Goal: Task Accomplishment & Management: Manage account settings

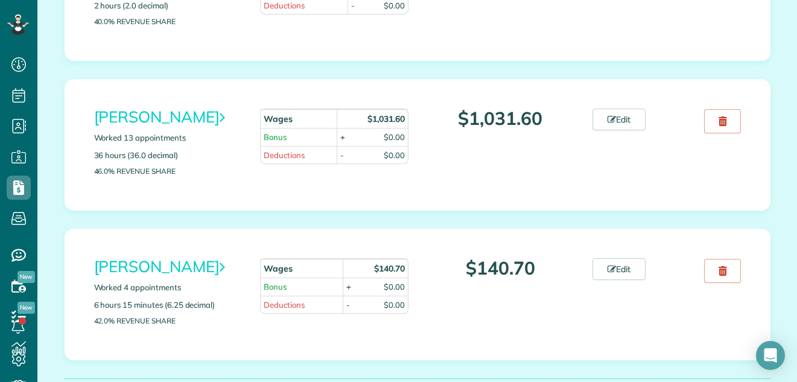
scroll to position [2037, 0]
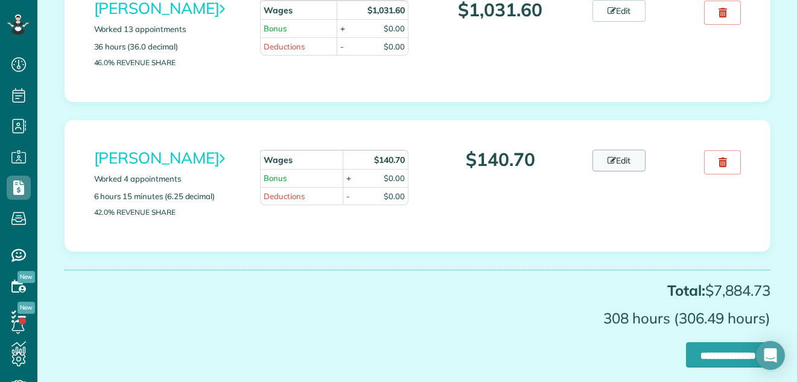
click at [625, 171] on link "Edit" at bounding box center [619, 161] width 53 height 22
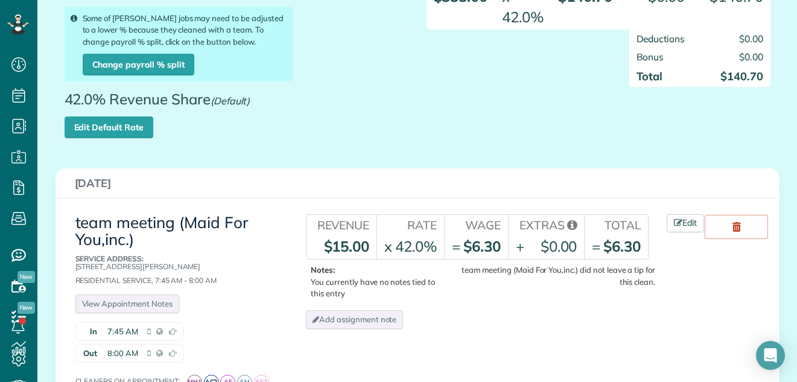
scroll to position [182, 0]
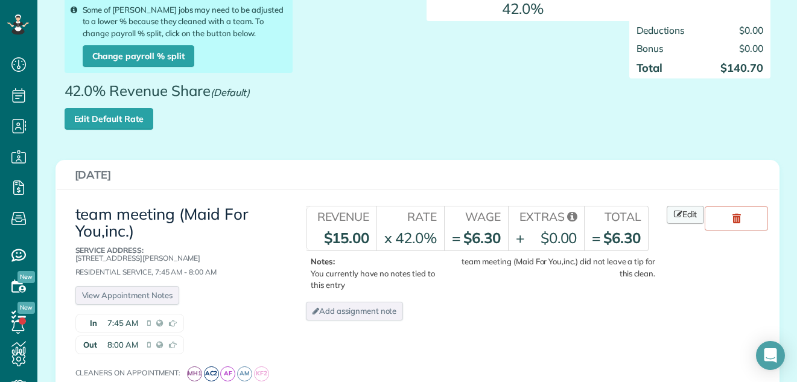
click at [689, 214] on link "Edit" at bounding box center [685, 215] width 37 height 18
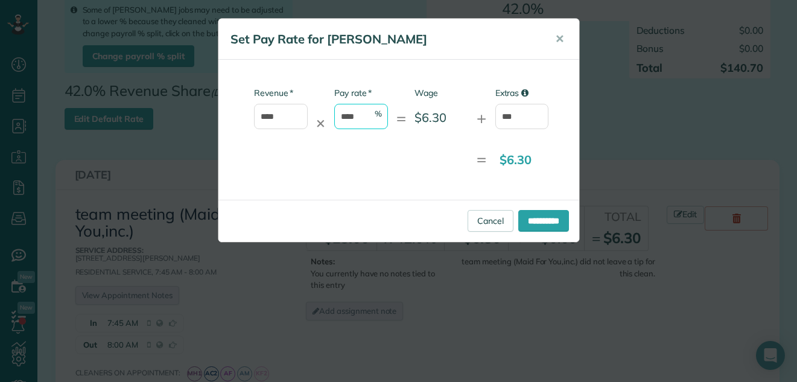
click at [362, 113] on input "****" at bounding box center [361, 116] width 54 height 25
type input "*"
click at [553, 39] on button "✕" at bounding box center [559, 39] width 27 height 29
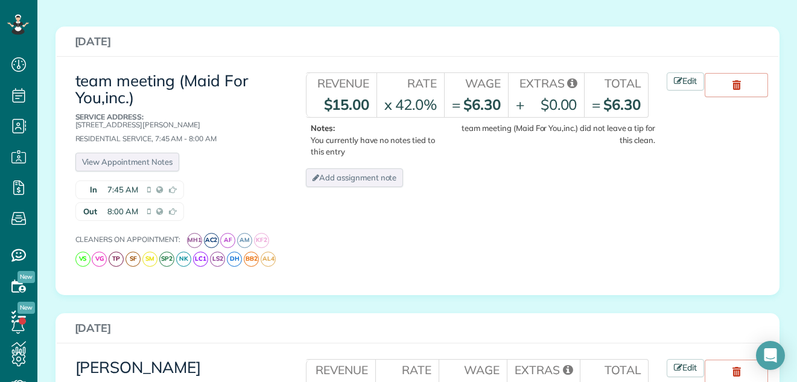
scroll to position [246, 0]
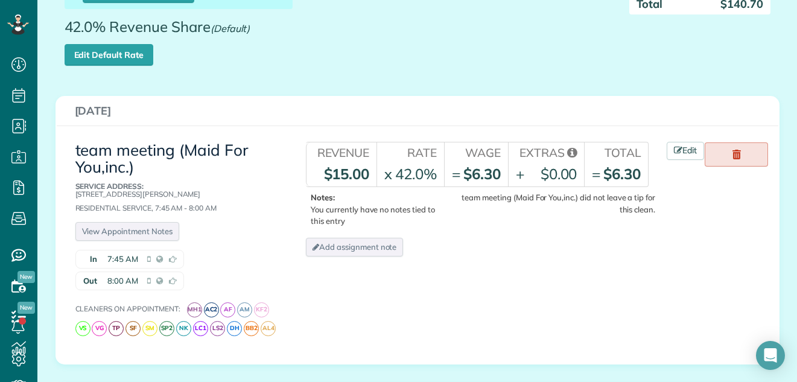
click at [734, 151] on use at bounding box center [737, 155] width 8 height 10
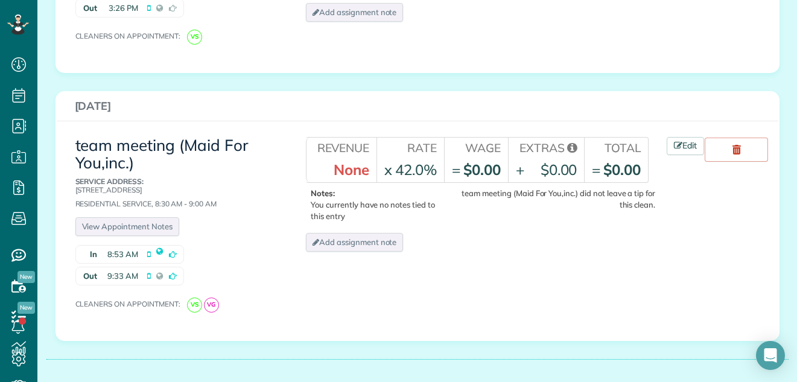
scroll to position [708, 0]
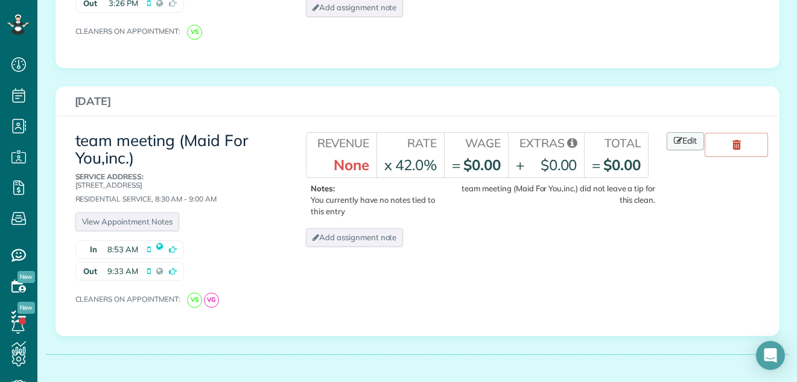
click at [684, 142] on link "Edit" at bounding box center [685, 141] width 37 height 18
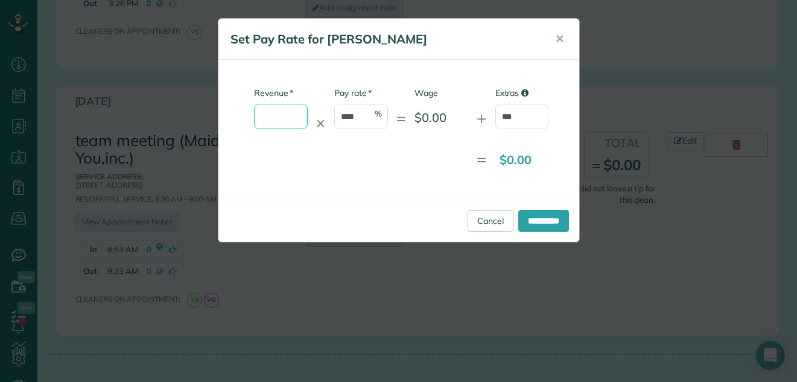
click at [293, 116] on input "* Revenue" at bounding box center [281, 116] width 54 height 25
type input "*"
type input "*****"
click at [358, 112] on input "****" at bounding box center [361, 116] width 54 height 25
type input "*"
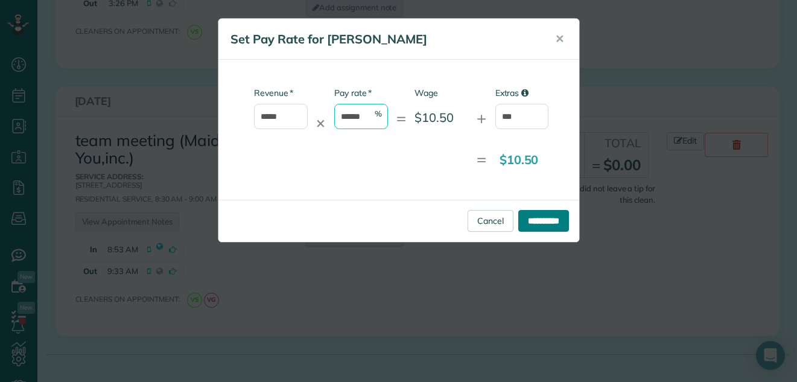
type input "******"
click at [549, 221] on input "**********" at bounding box center [543, 221] width 51 height 22
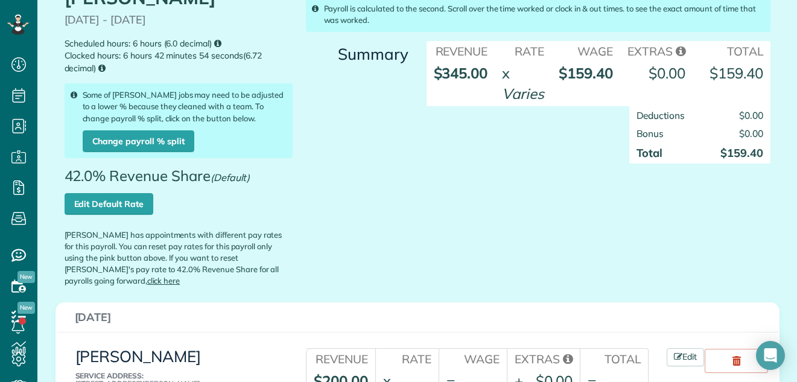
scroll to position [56, 0]
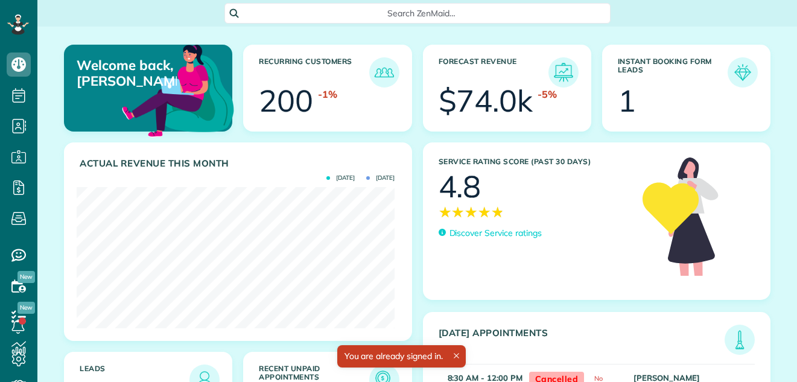
scroll to position [141, 318]
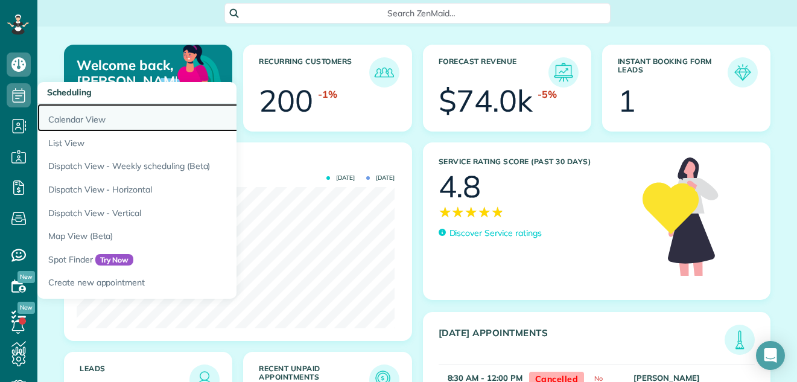
click at [60, 116] on link "Calendar View" at bounding box center [188, 118] width 302 height 28
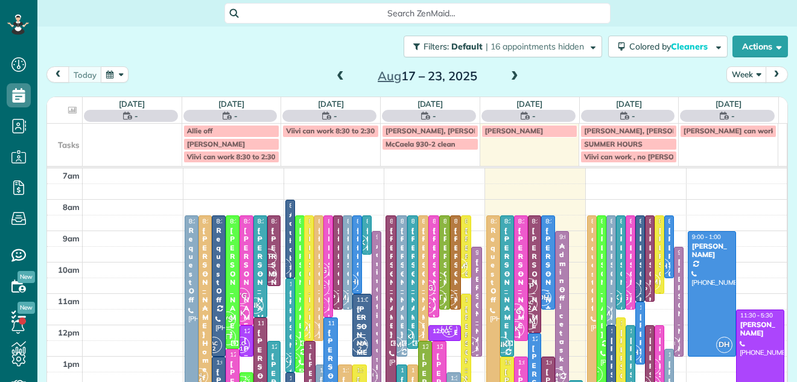
scroll to position [5, 5]
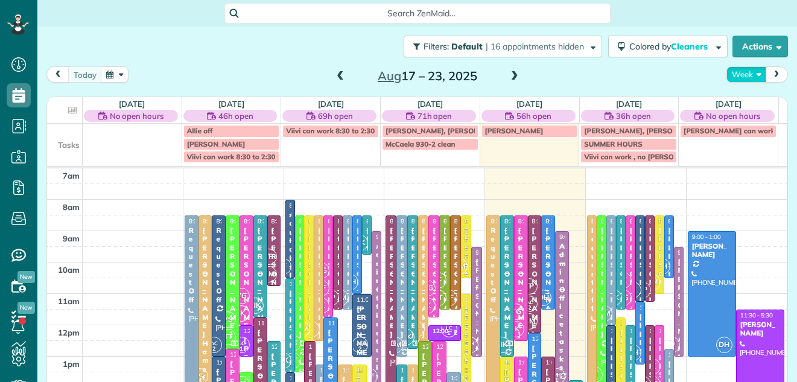
click at [732, 72] on button "Week" at bounding box center [747, 74] width 40 height 16
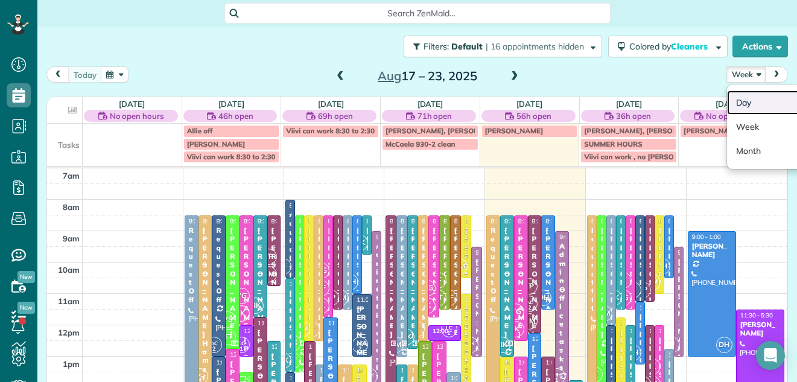
click at [733, 99] on link "Day" at bounding box center [774, 103] width 95 height 24
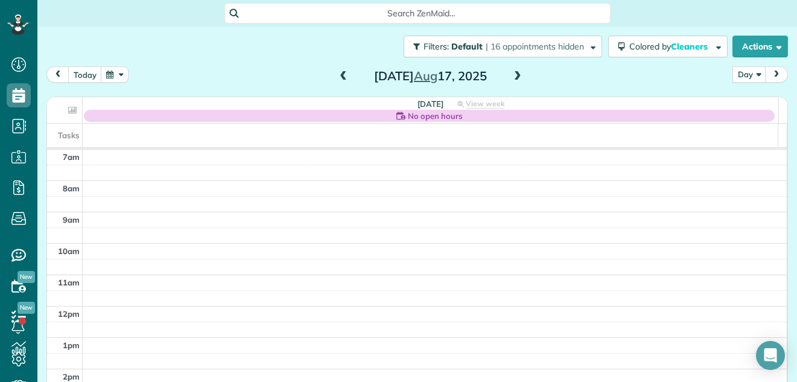
click at [515, 74] on span at bounding box center [517, 76] width 13 height 11
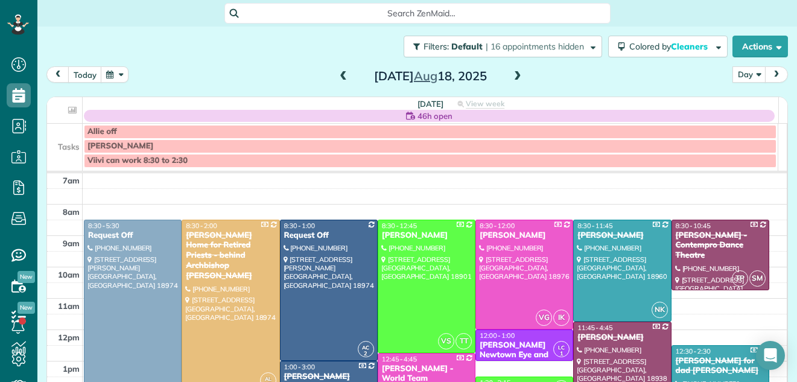
click at [515, 74] on span at bounding box center [517, 76] width 13 height 11
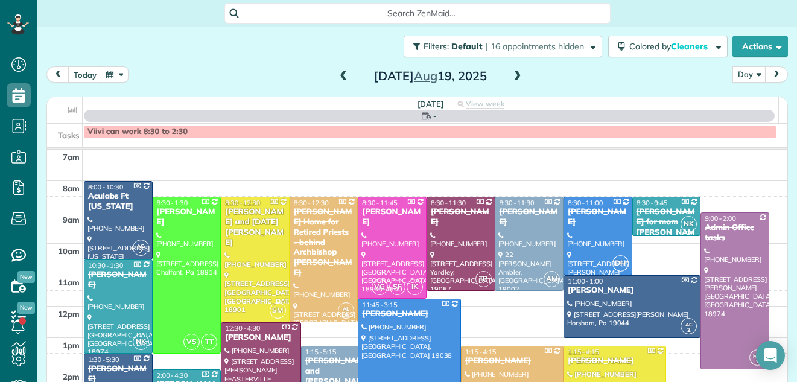
click at [515, 74] on span at bounding box center [517, 76] width 13 height 11
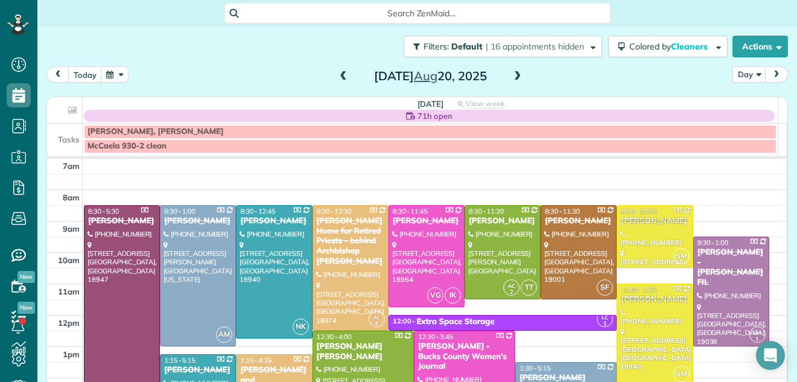
click at [515, 74] on span at bounding box center [517, 76] width 13 height 11
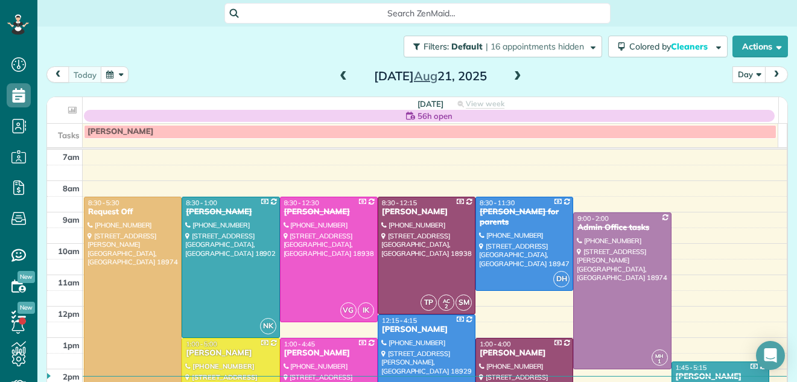
click at [515, 74] on span at bounding box center [517, 76] width 13 height 11
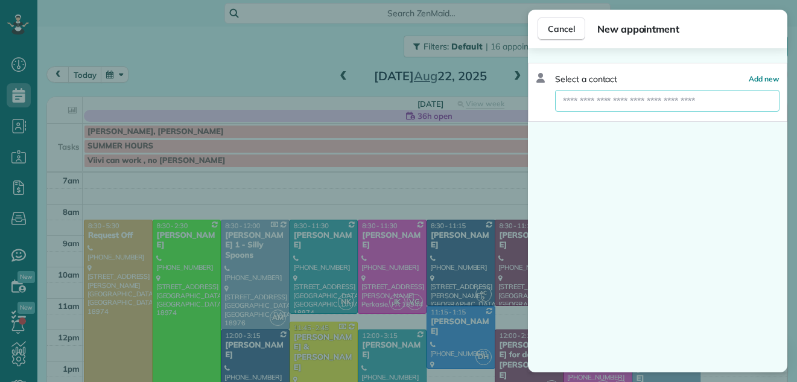
click at [634, 96] on input "text" at bounding box center [667, 101] width 225 height 22
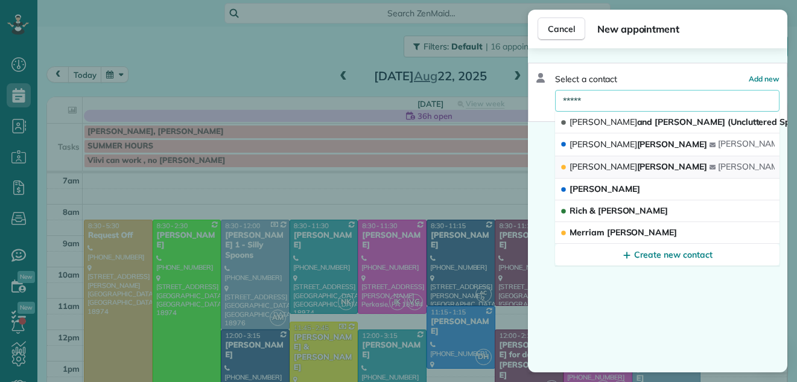
type input "*****"
click at [596, 163] on span "Geoff ry Campbell" at bounding box center [639, 166] width 138 height 11
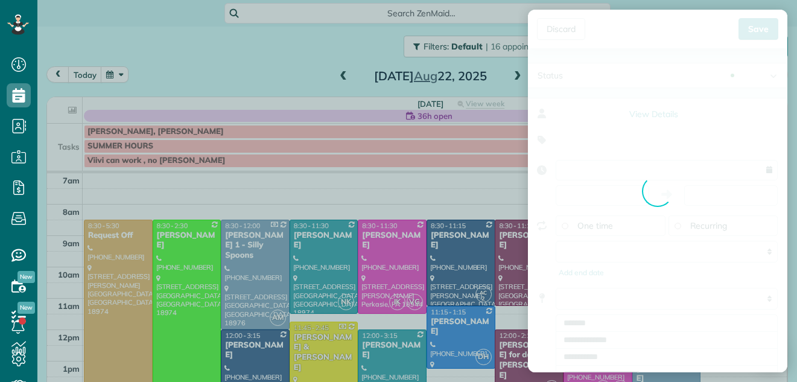
type input "**********"
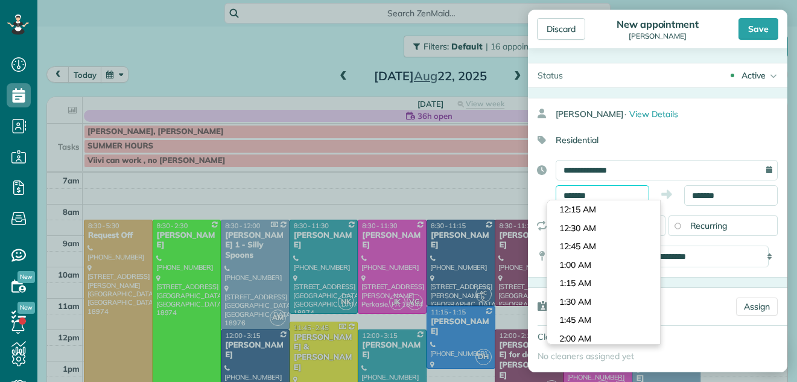
click at [622, 194] on input "*******" at bounding box center [603, 195] width 94 height 21
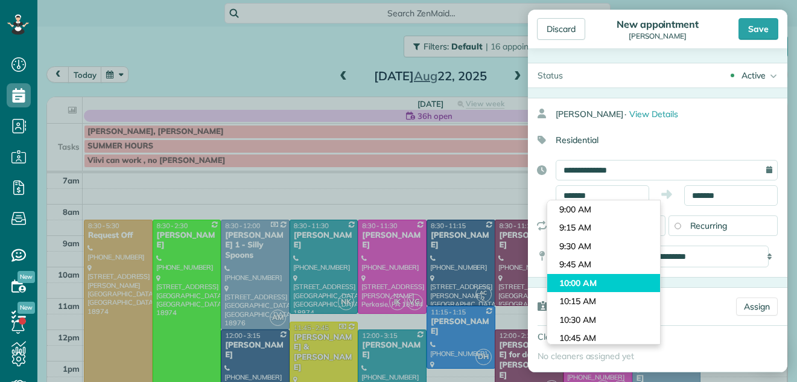
type input "********"
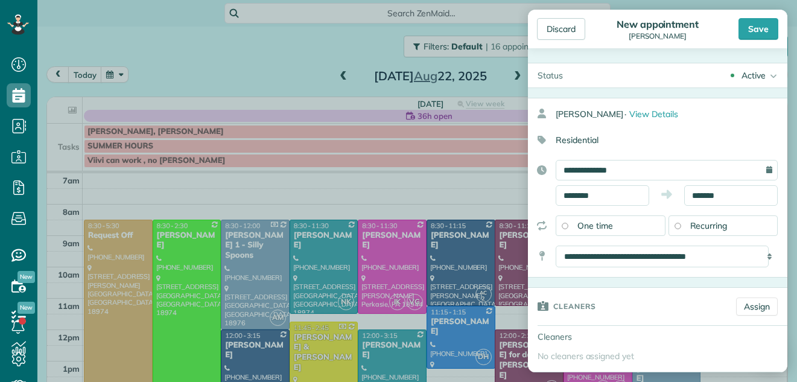
click at [605, 280] on body "Dashboard Scheduling Calendar View List View Dispatch View - Weekly scheduling …" at bounding box center [398, 191] width 797 height 382
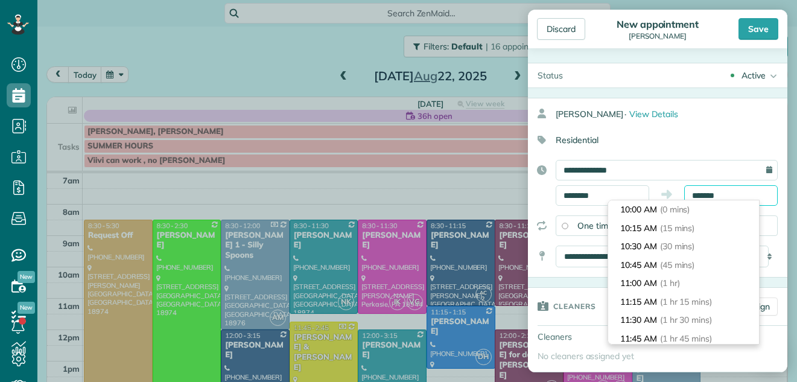
click at [726, 193] on input "*******" at bounding box center [731, 195] width 94 height 21
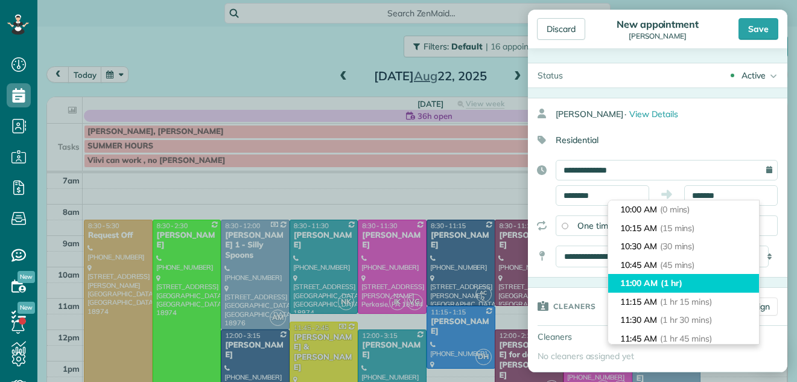
type input "********"
click at [712, 279] on li "11:00 AM (1 hr)" at bounding box center [683, 283] width 151 height 19
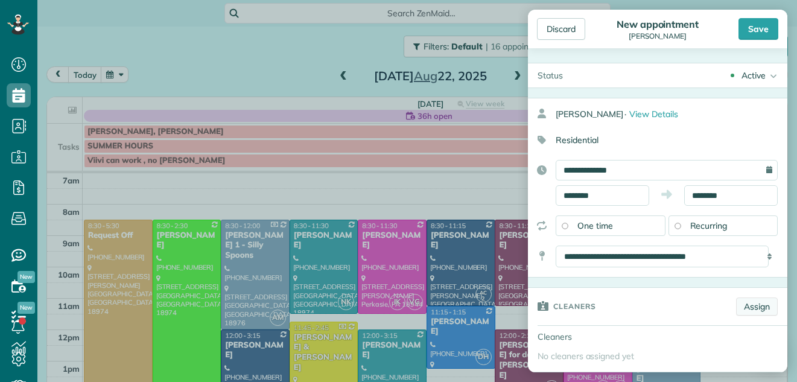
click at [748, 304] on link "Assign" at bounding box center [757, 307] width 42 height 18
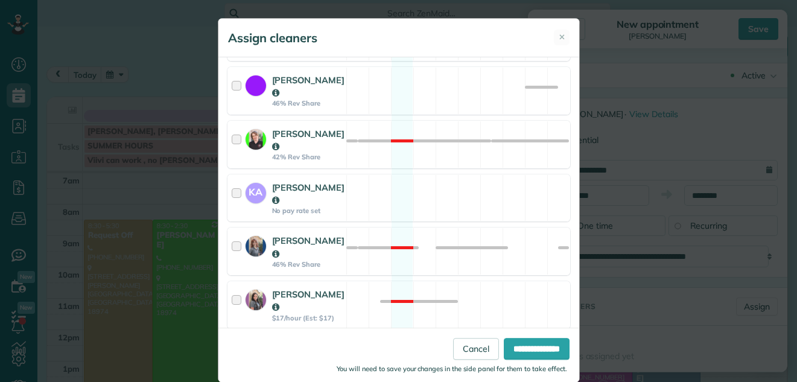
scroll to position [138, 0]
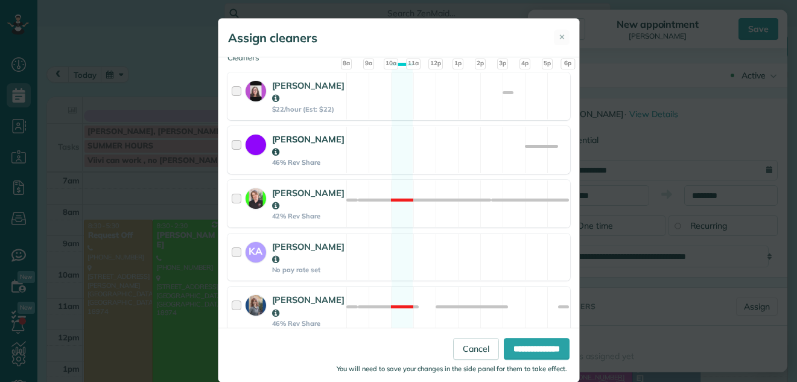
click at [232, 143] on div at bounding box center [239, 150] width 14 height 34
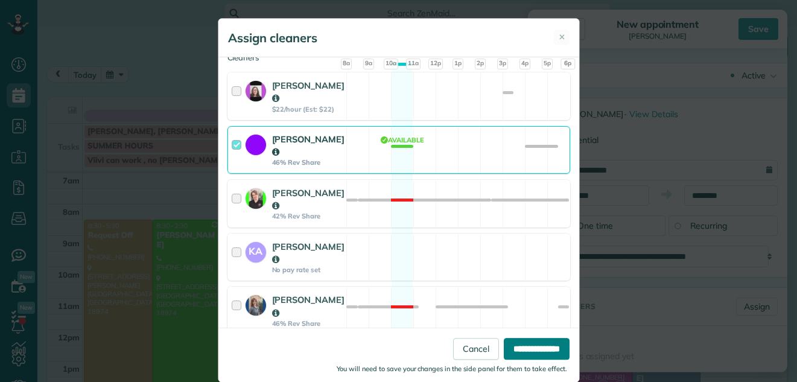
click at [530, 342] on input "**********" at bounding box center [537, 349] width 66 height 22
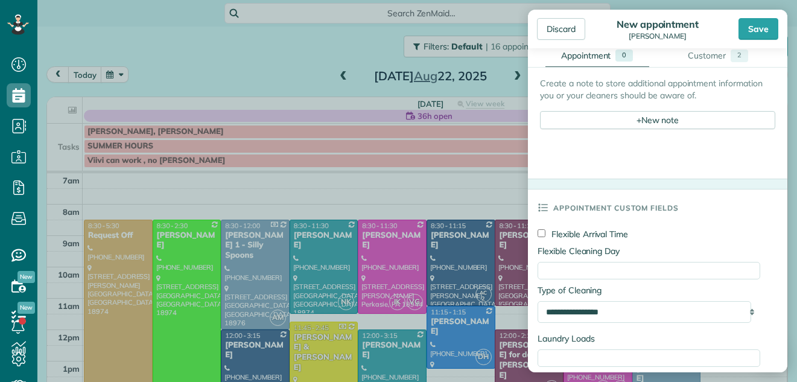
scroll to position [538, 0]
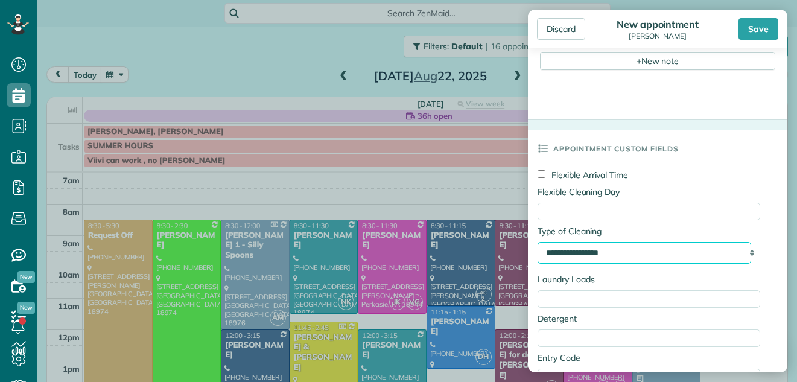
click at [692, 261] on select "**********" at bounding box center [645, 253] width 214 height 22
select select "**********"
click at [538, 244] on select "**********" at bounding box center [645, 253] width 214 height 22
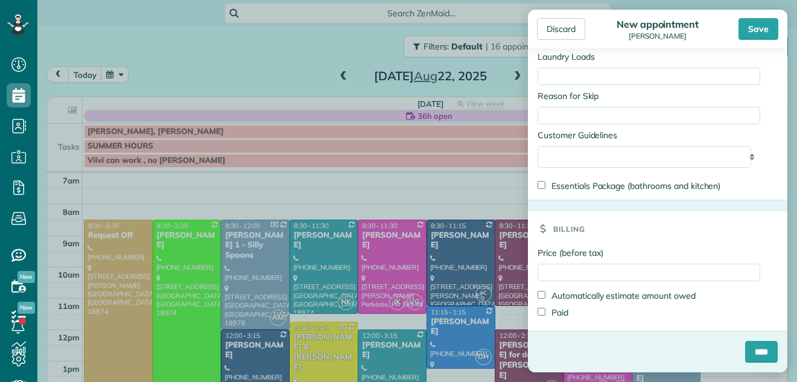
scroll to position [973, 0]
click at [753, 350] on input "****" at bounding box center [761, 352] width 33 height 22
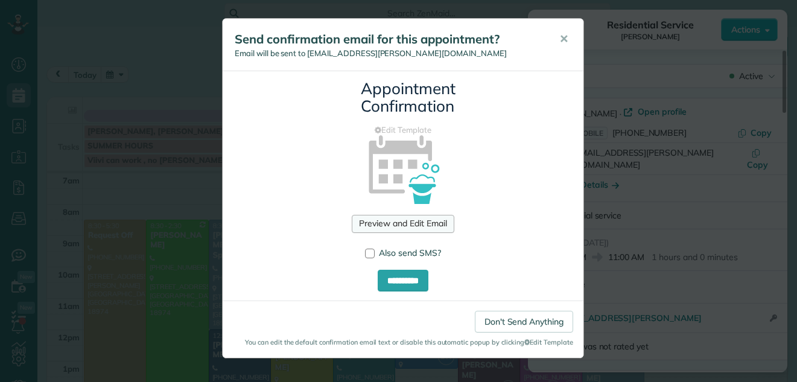
click at [415, 220] on link "Preview and Edit Email" at bounding box center [403, 224] width 102 height 18
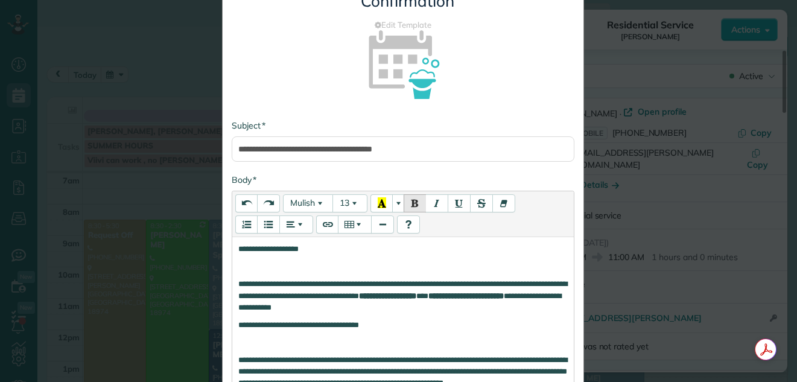
scroll to position [156, 0]
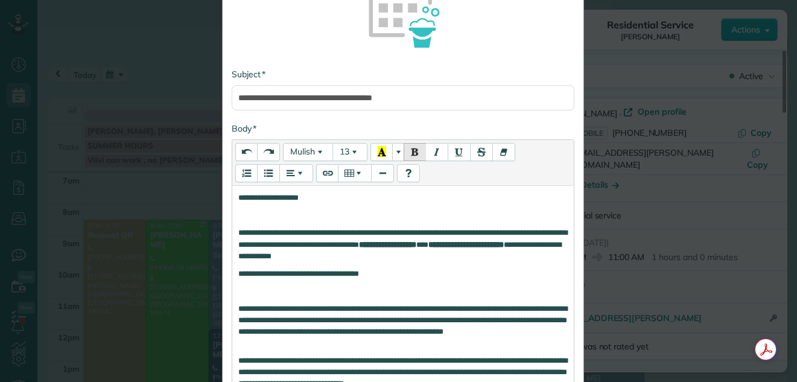
click at [392, 243] on p "**********" at bounding box center [403, 244] width 330 height 34
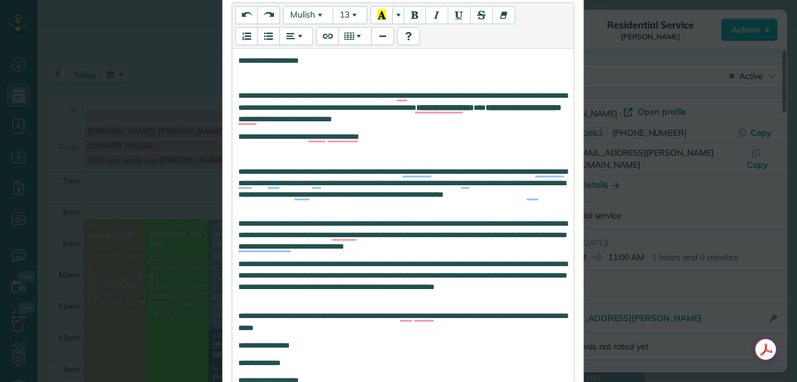
scroll to position [314, 0]
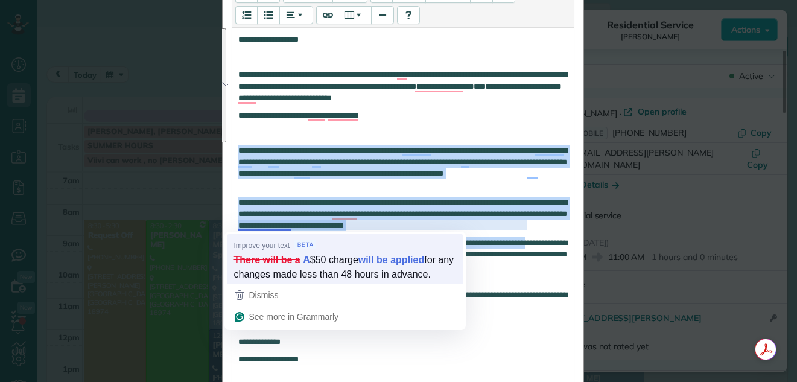
drag, startPoint x: 234, startPoint y: 150, endPoint x: 240, endPoint y: 252, distance: 102.2
click at [240, 252] on html "Dashboard Scheduling Calendar View List View Dispatch View - Weekly scheduling …" at bounding box center [398, 191] width 797 height 382
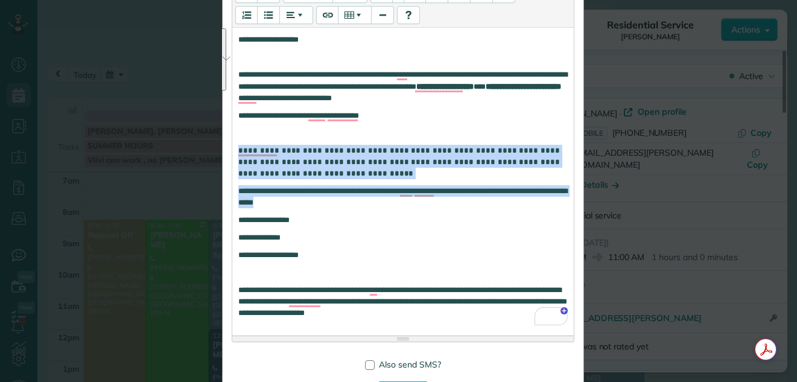
drag, startPoint x: 234, startPoint y: 151, endPoint x: 411, endPoint y: 197, distance: 183.1
click at [411, 197] on div "**********" at bounding box center [403, 179] width 342 height 303
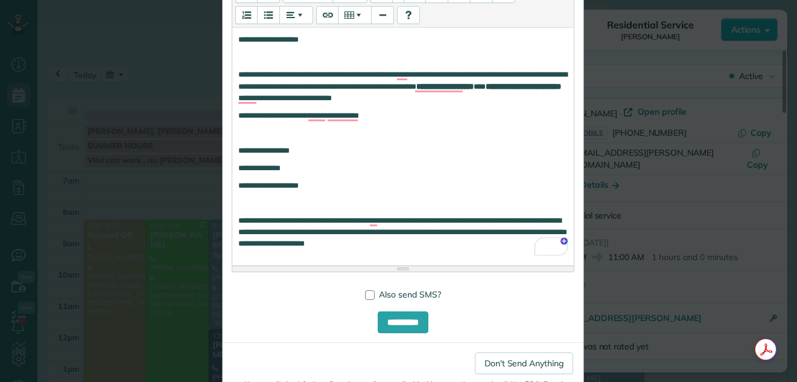
click at [263, 134] on p "To enrich screen reader interactions, please activate Accessibility in Grammarl…" at bounding box center [403, 132] width 330 height 11
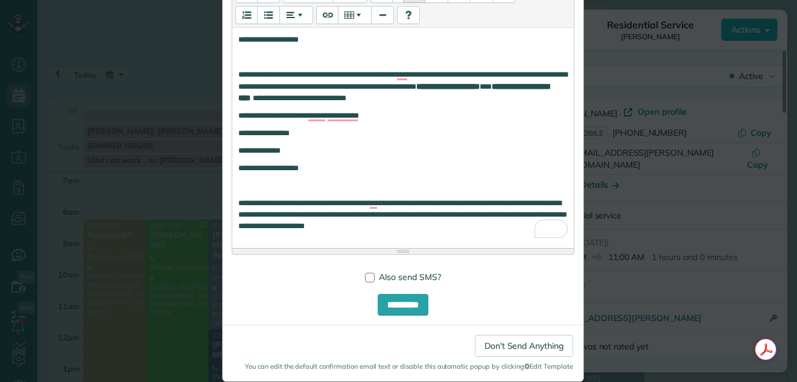
click at [342, 88] on p "**********" at bounding box center [403, 86] width 330 height 34
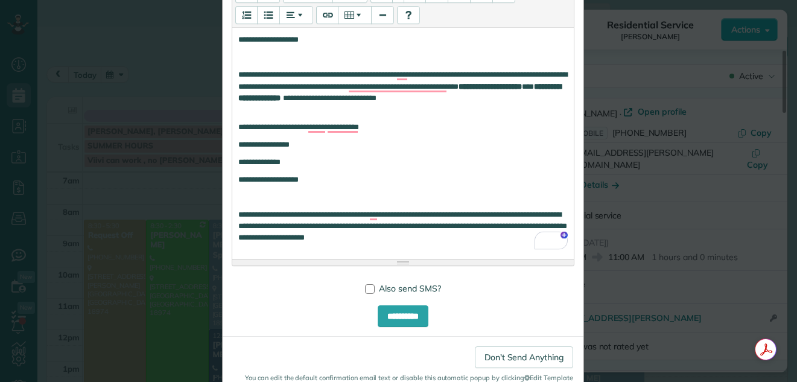
click at [514, 88] on p "**********" at bounding box center [403, 92] width 330 height 46
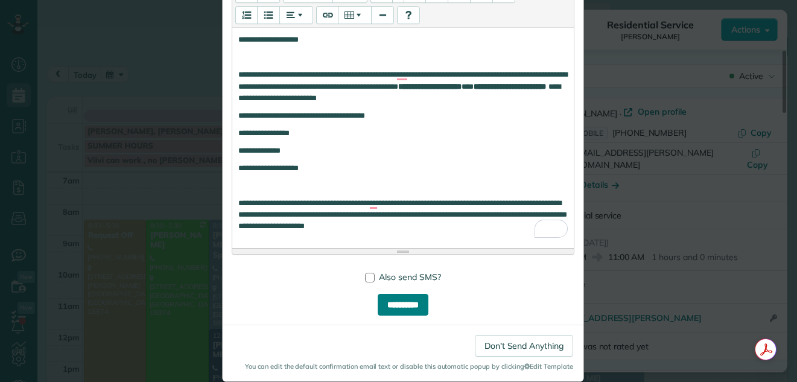
click at [393, 304] on input "**********" at bounding box center [403, 305] width 51 height 22
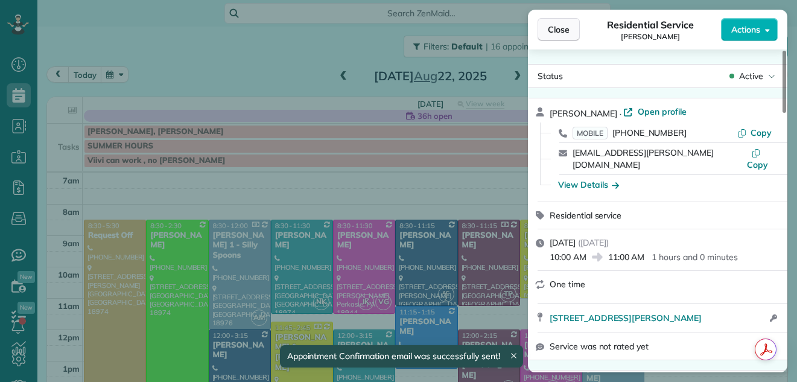
click at [556, 23] on button "Close" at bounding box center [559, 29] width 42 height 23
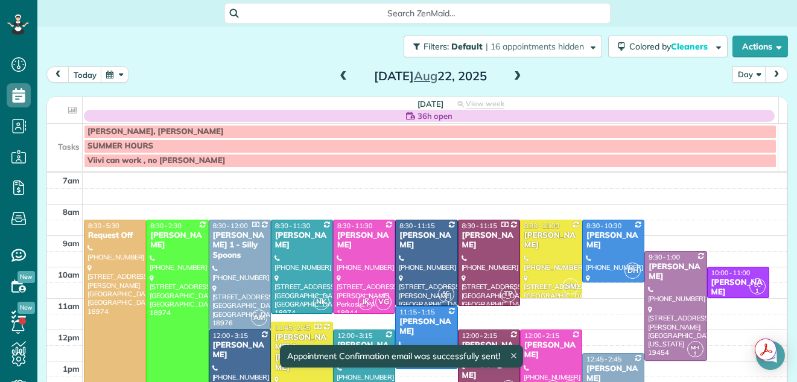
click at [512, 75] on span at bounding box center [517, 76] width 13 height 11
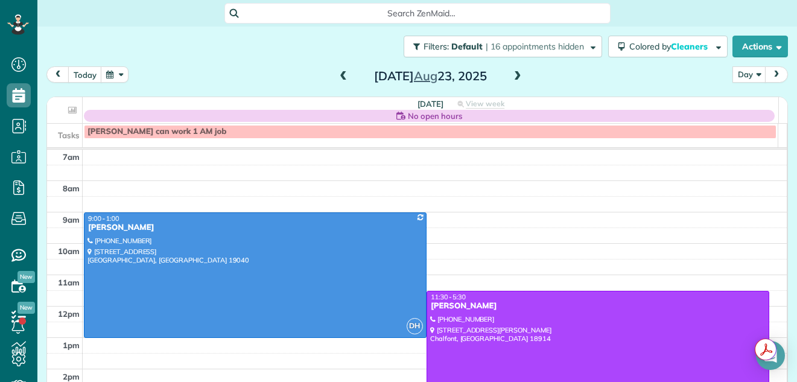
click at [512, 75] on span at bounding box center [517, 76] width 13 height 11
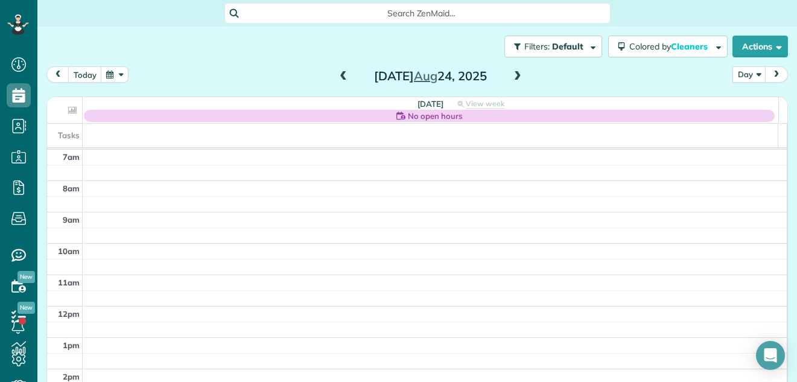
click at [512, 75] on span at bounding box center [517, 76] width 13 height 11
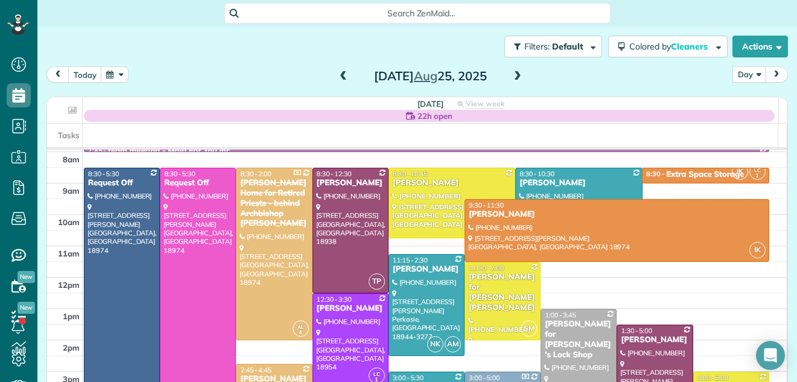
scroll to position [26, 0]
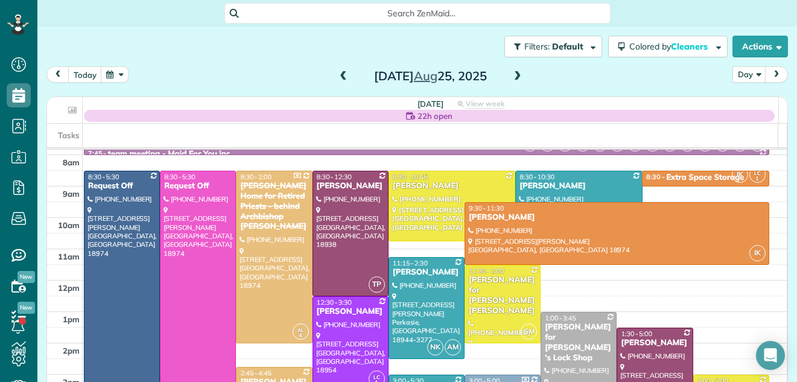
click at [518, 74] on span at bounding box center [517, 76] width 13 height 11
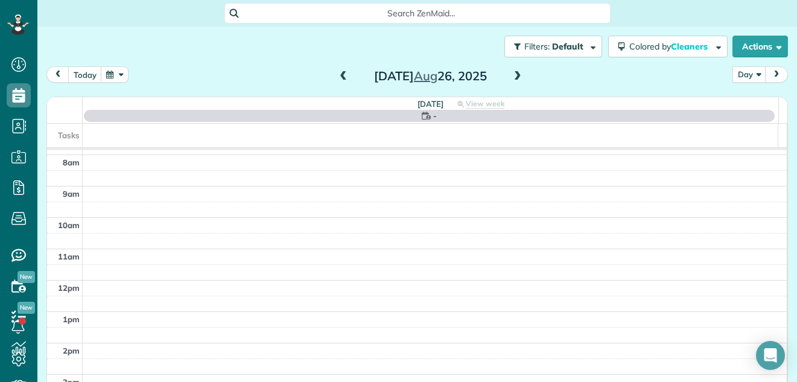
scroll to position [0, 0]
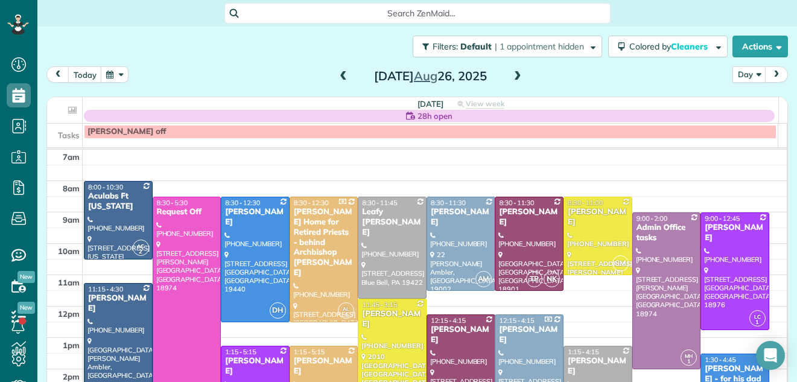
click at [518, 74] on span at bounding box center [517, 76] width 13 height 11
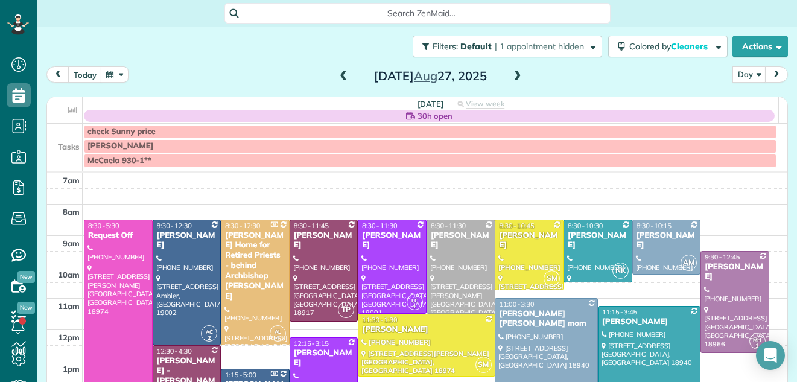
click at [518, 74] on span at bounding box center [517, 76] width 13 height 11
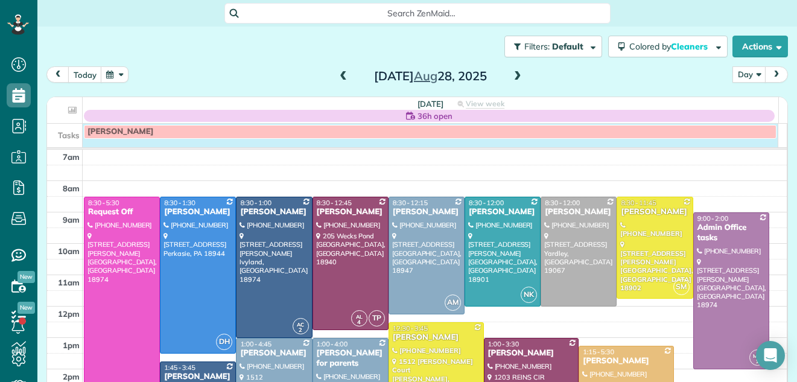
click at [513, 142] on div "Kochman GC" at bounding box center [412, 133] width 731 height 18
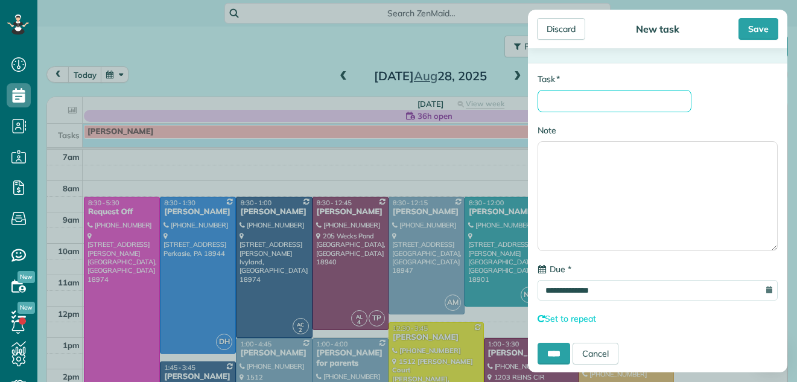
click at [550, 103] on input "* Task" at bounding box center [615, 101] width 154 height 22
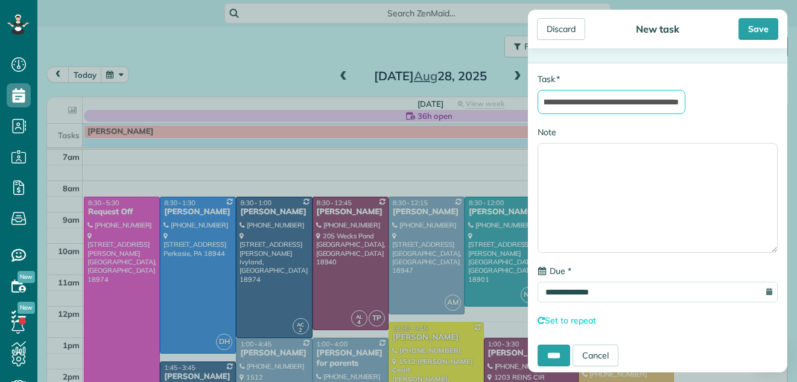
scroll to position [0, 61]
type input "**********"
click at [766, 25] on div "Save" at bounding box center [759, 29] width 40 height 22
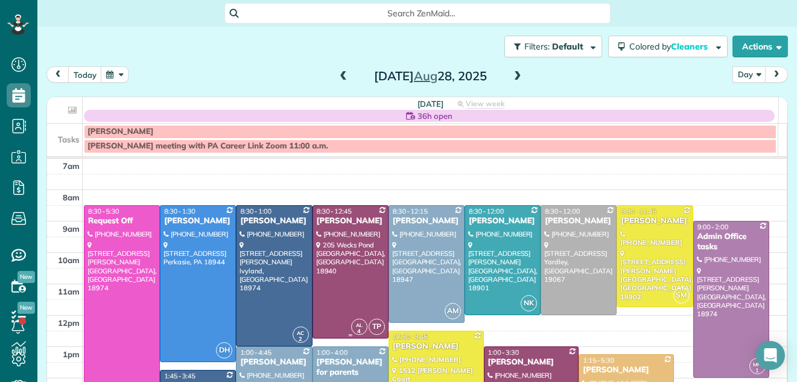
click at [348, 226] on div "Michael Kochman" at bounding box center [350, 221] width 69 height 10
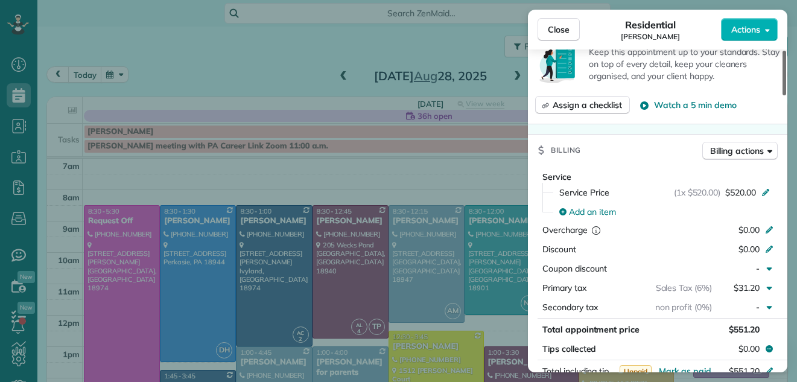
scroll to position [563, 0]
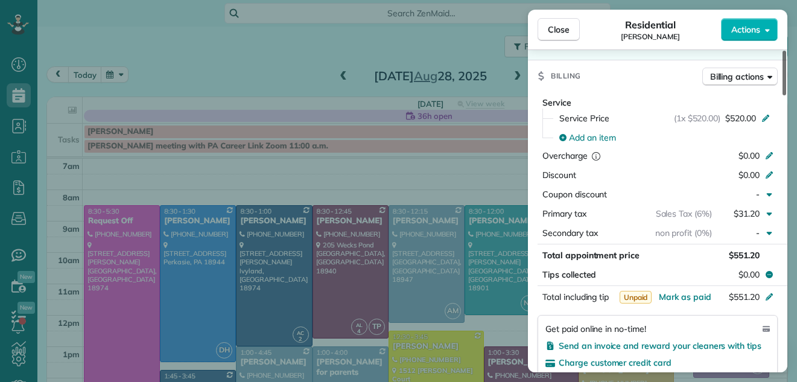
drag, startPoint x: 785, startPoint y: 57, endPoint x: 777, endPoint y: 135, distance: 78.2
click at [783, 95] on div at bounding box center [785, 73] width 4 height 45
click at [696, 298] on span "Mark as paid" at bounding box center [685, 296] width 53 height 11
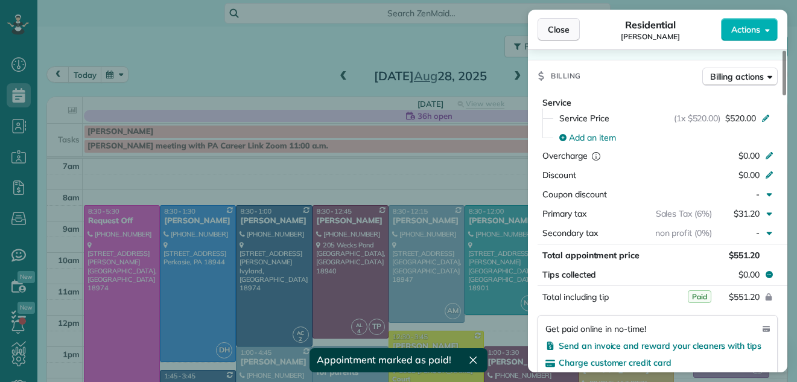
click at [546, 33] on button "Close" at bounding box center [559, 29] width 42 height 23
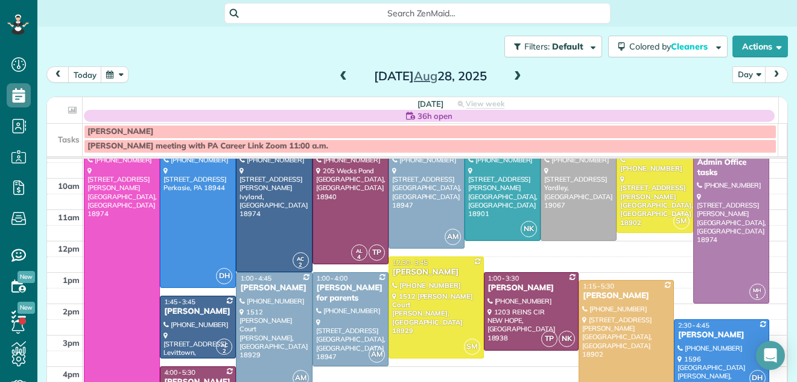
scroll to position [86, 0]
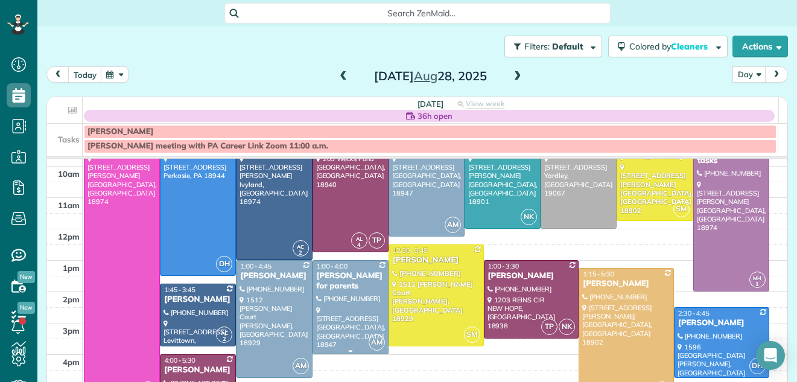
click at [351, 310] on div at bounding box center [350, 307] width 75 height 93
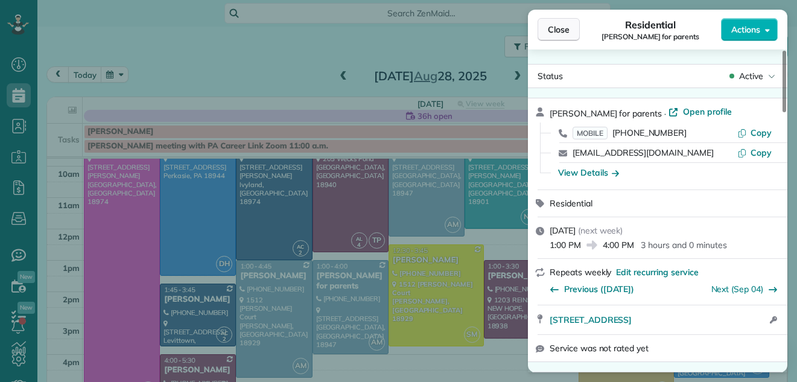
click at [551, 30] on span "Close" at bounding box center [559, 30] width 22 height 12
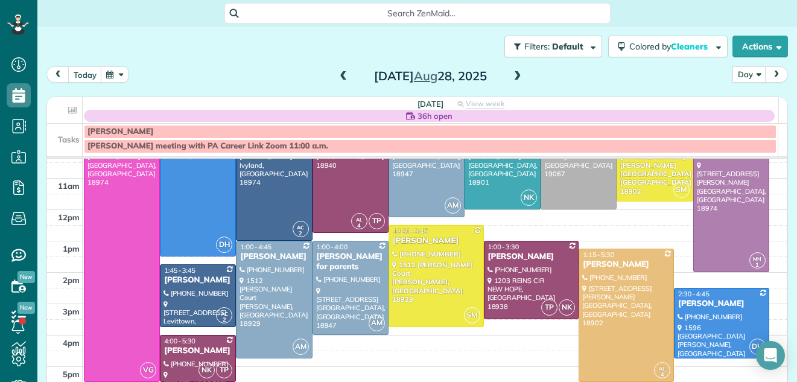
scroll to position [98, 0]
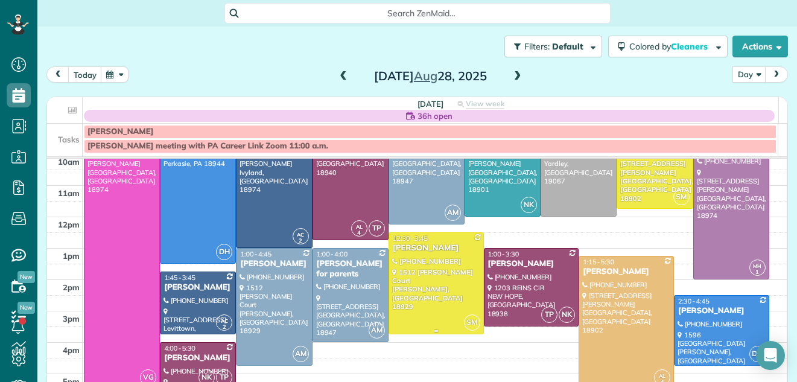
click at [433, 279] on div at bounding box center [436, 283] width 94 height 101
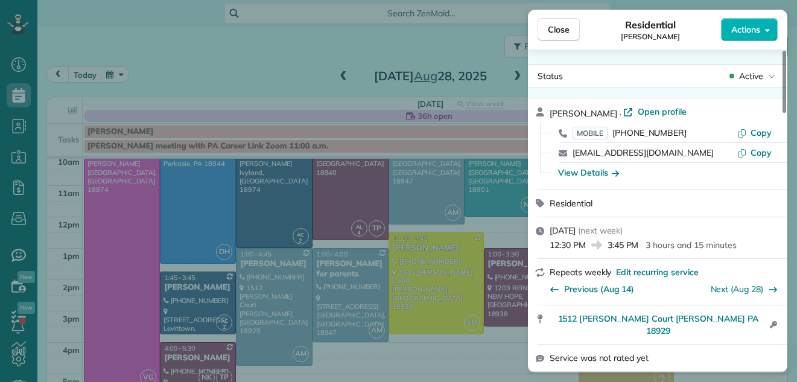
click at [649, 108] on span "Open profile" at bounding box center [662, 112] width 49 height 12
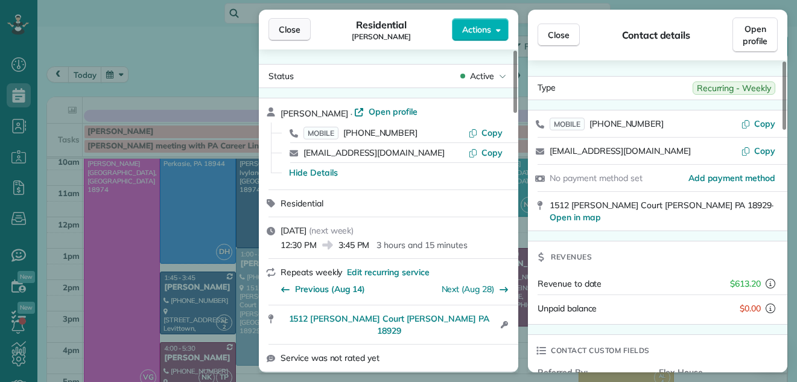
click at [297, 27] on span "Close" at bounding box center [290, 30] width 22 height 12
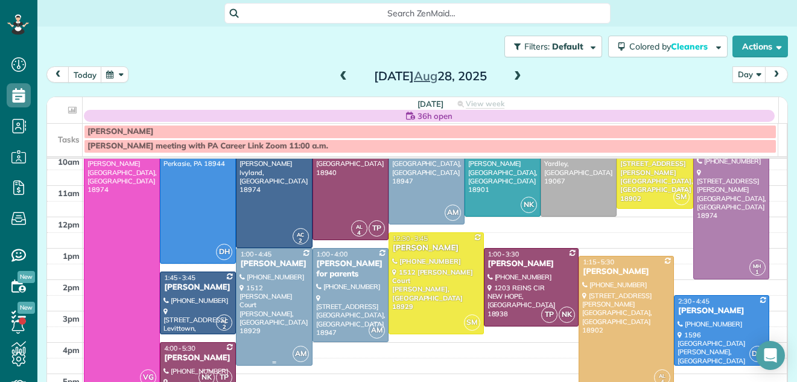
click at [243, 304] on div at bounding box center [274, 307] width 75 height 116
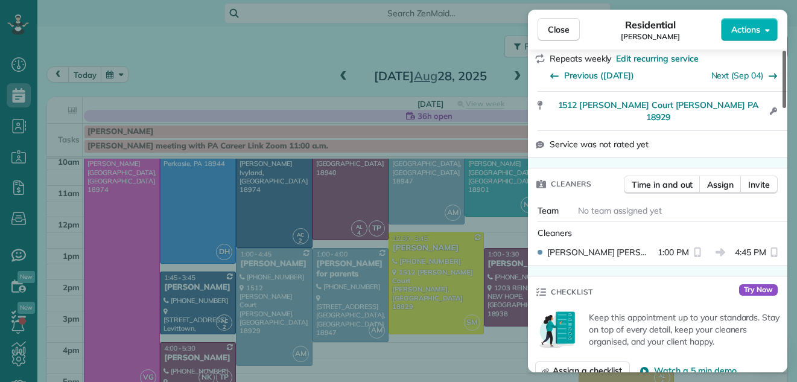
scroll to position [281, 0]
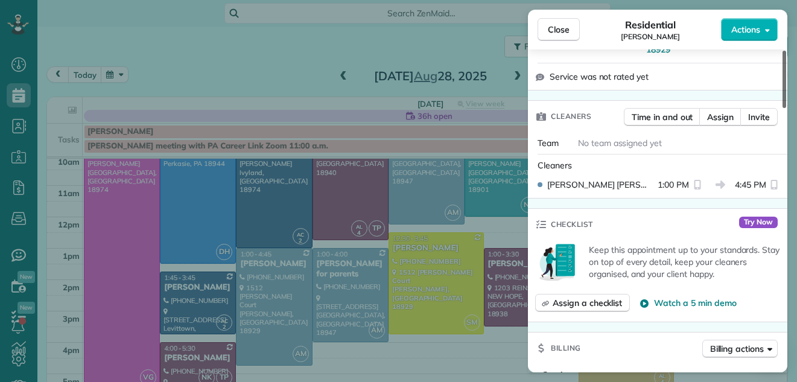
drag, startPoint x: 783, startPoint y: 80, endPoint x: 769, endPoint y: 130, distance: 52.0
click at [783, 108] on div at bounding box center [785, 79] width 4 height 57
click at [724, 111] on span "Assign" at bounding box center [720, 117] width 27 height 12
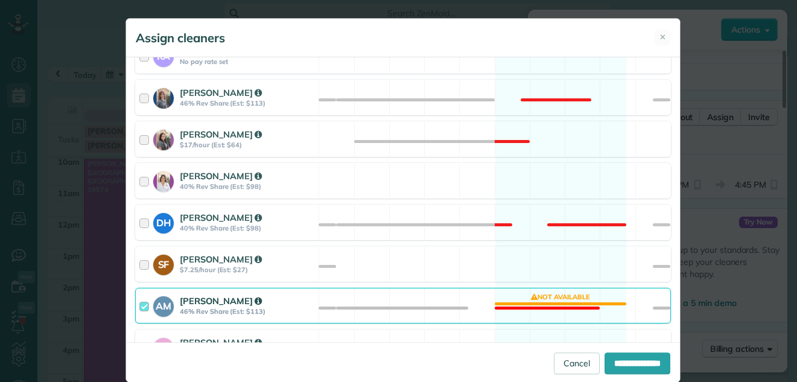
scroll to position [433, 0]
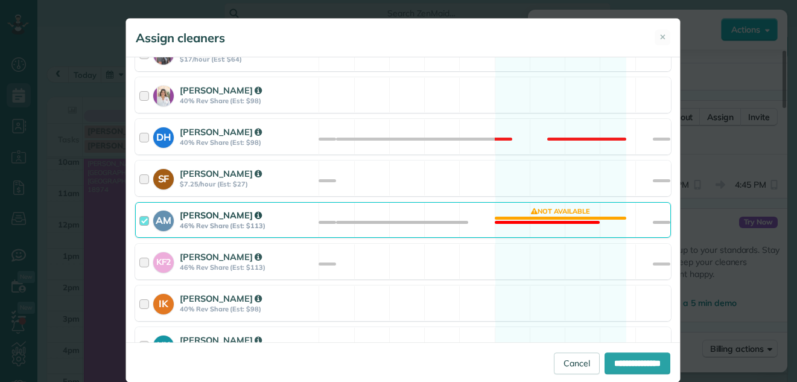
click at [139, 219] on div at bounding box center [146, 220] width 14 height 22
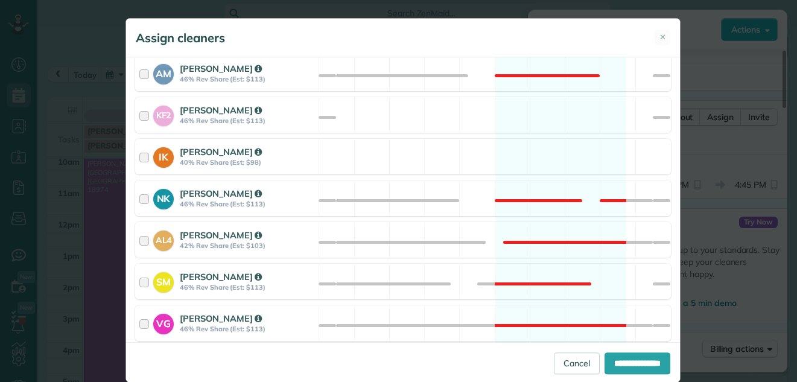
scroll to position [668, 0]
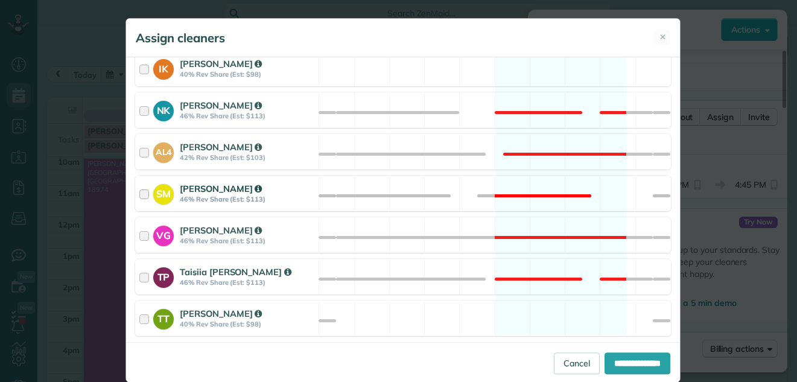
click at [140, 196] on div at bounding box center [146, 193] width 14 height 22
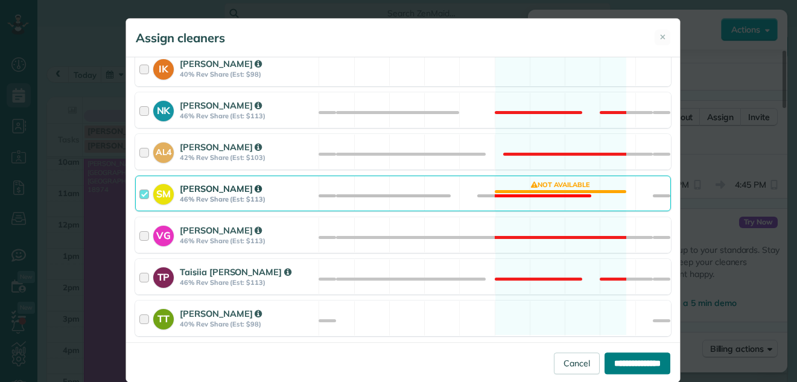
click at [634, 360] on input "**********" at bounding box center [638, 363] width 66 height 22
type input "**********"
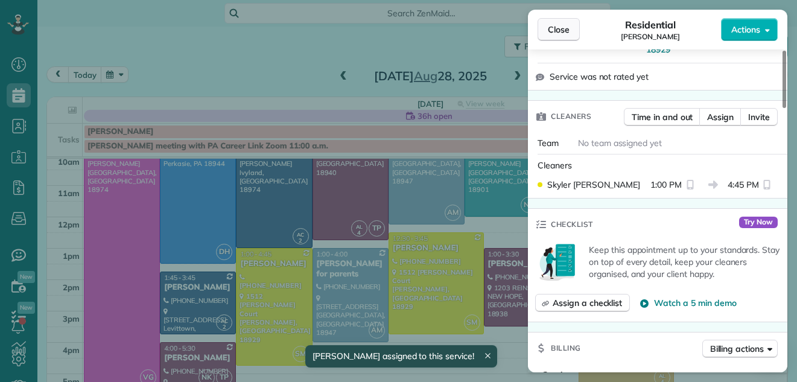
click at [556, 22] on button "Close" at bounding box center [559, 29] width 42 height 23
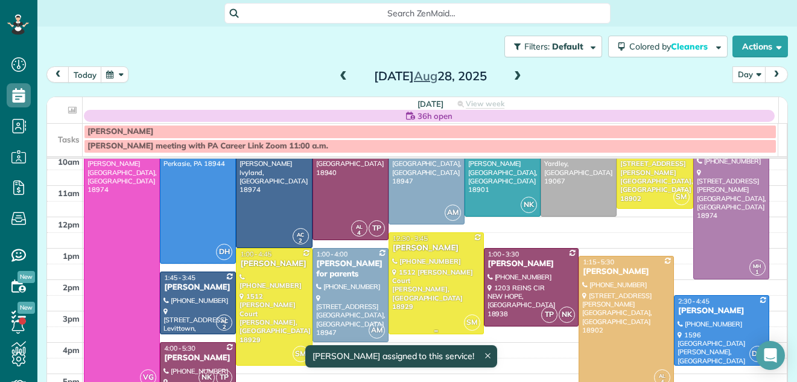
click at [420, 301] on div at bounding box center [436, 283] width 94 height 101
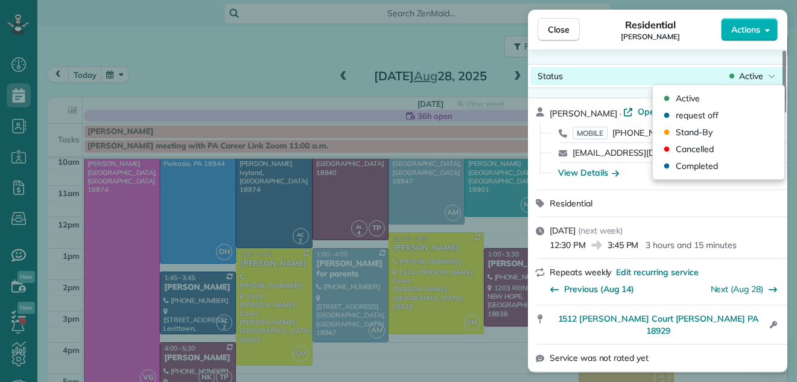
click at [756, 74] on span "Active" at bounding box center [751, 76] width 24 height 12
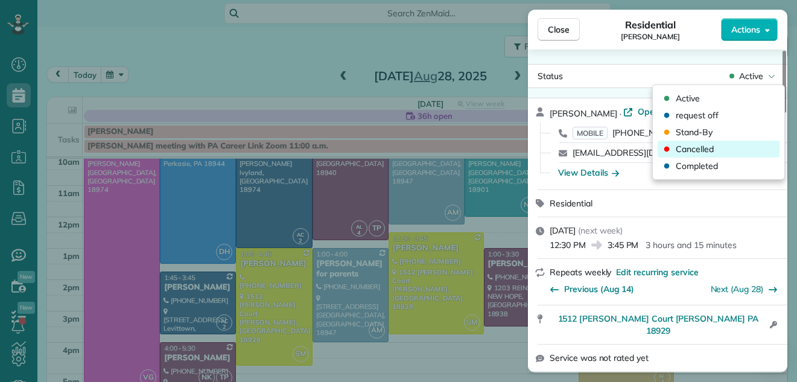
click at [706, 148] on span "Cancelled" at bounding box center [695, 149] width 38 height 12
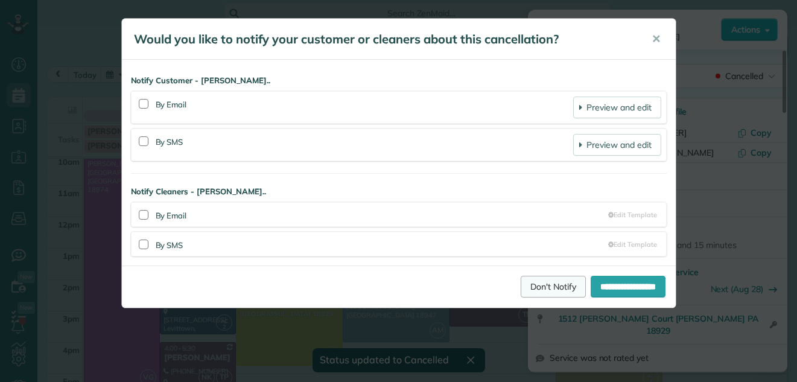
click at [537, 281] on link "Don't Notify" at bounding box center [553, 287] width 65 height 22
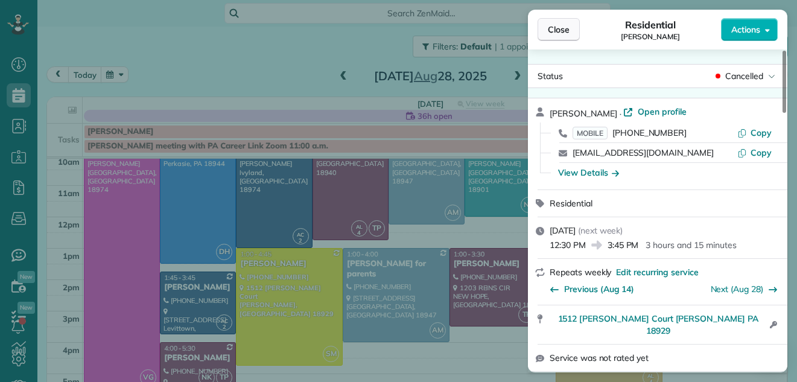
click at [564, 25] on span "Close" at bounding box center [559, 30] width 22 height 12
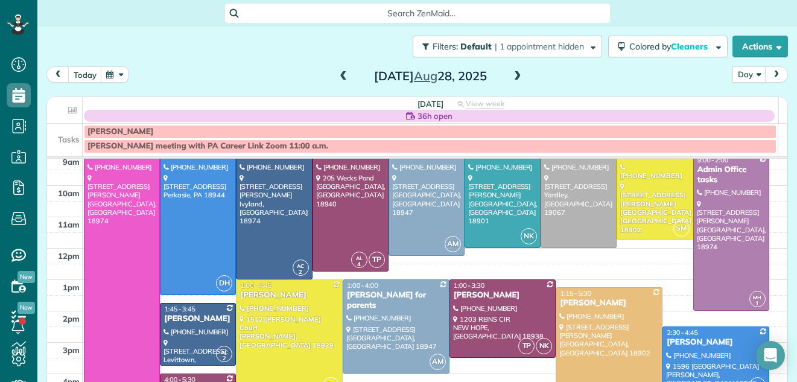
scroll to position [8, 0]
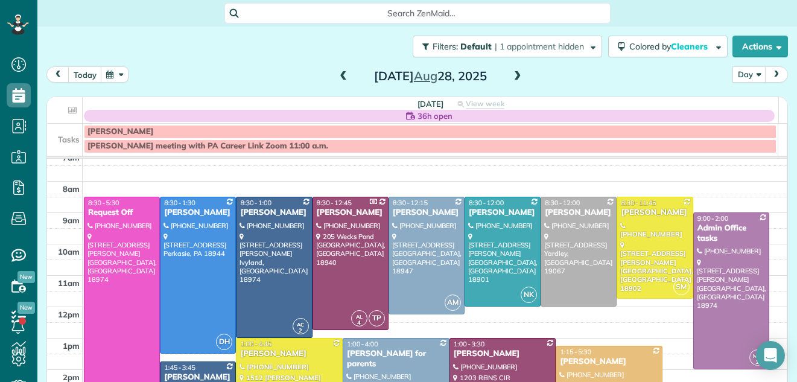
click at [341, 77] on span at bounding box center [343, 76] width 13 height 11
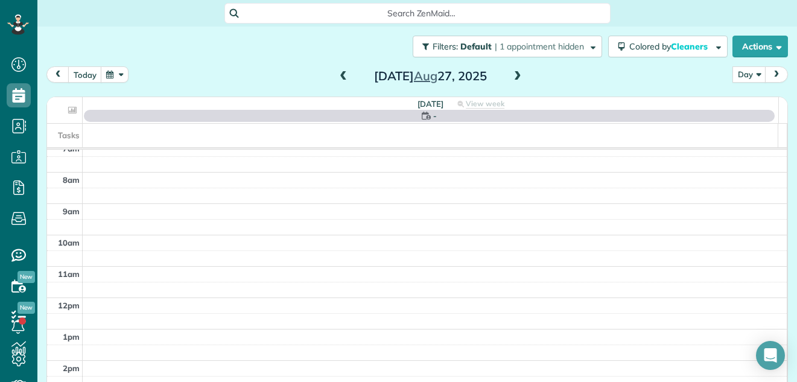
scroll to position [0, 0]
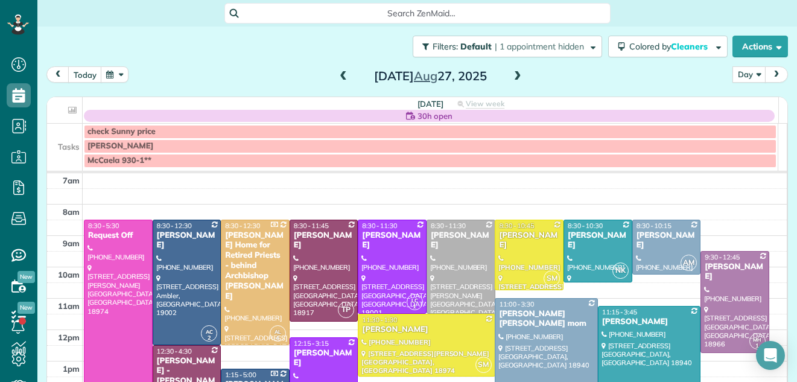
click at [341, 77] on span at bounding box center [343, 76] width 13 height 11
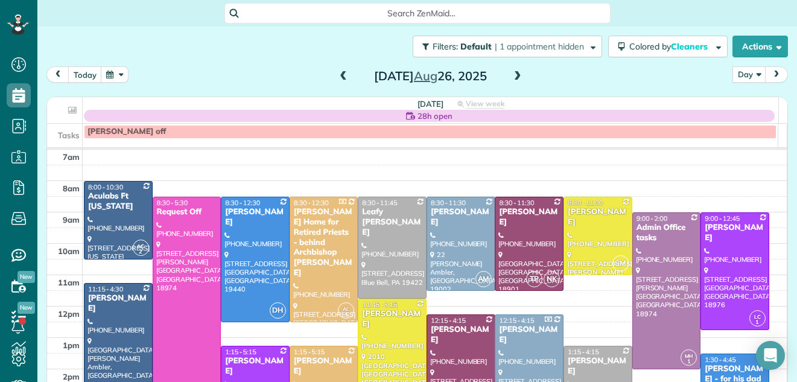
click at [341, 77] on span at bounding box center [343, 76] width 13 height 11
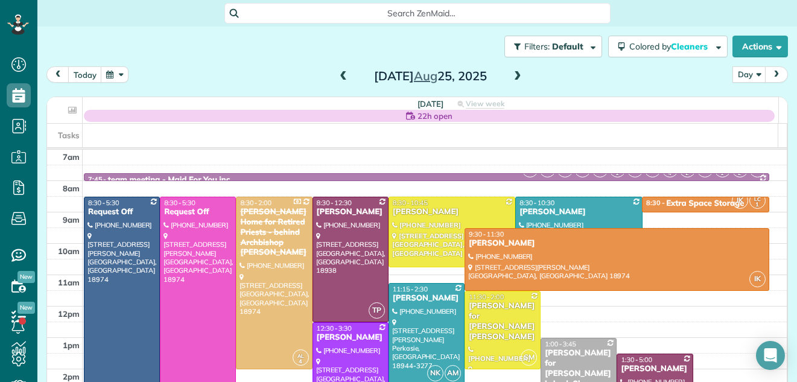
click at [515, 75] on span at bounding box center [517, 76] width 13 height 11
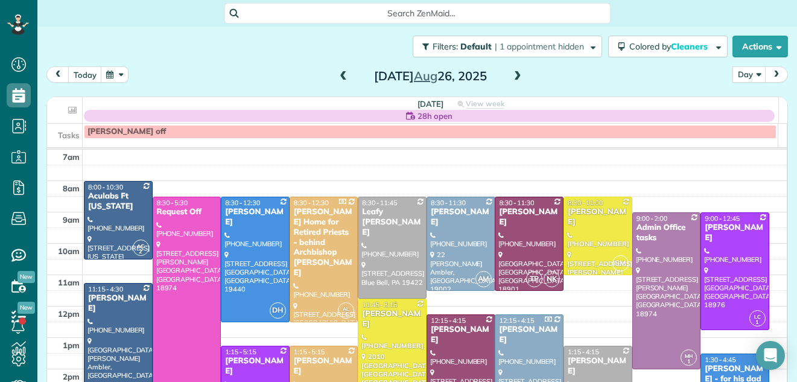
click at [137, 130] on div "lisa off" at bounding box center [431, 132] width 686 height 10
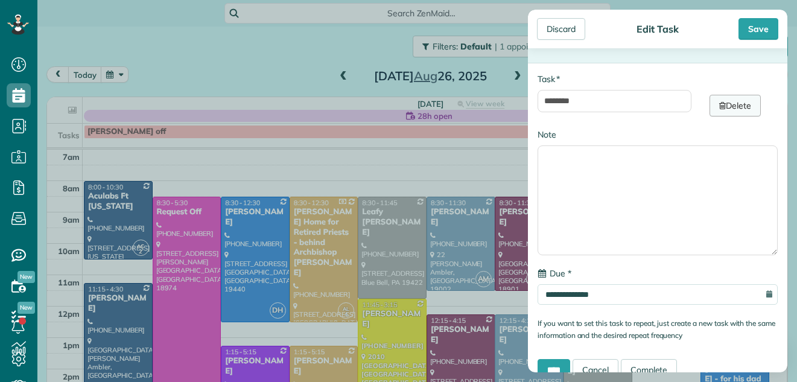
click at [726, 102] on link "Delete" at bounding box center [735, 106] width 51 height 22
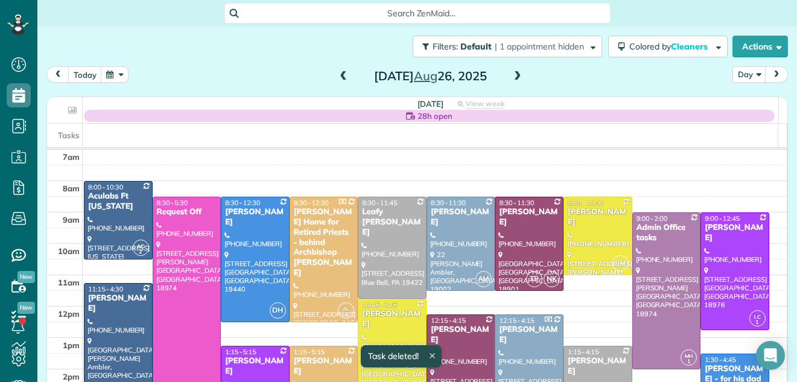
click at [512, 76] on span at bounding box center [517, 76] width 13 height 11
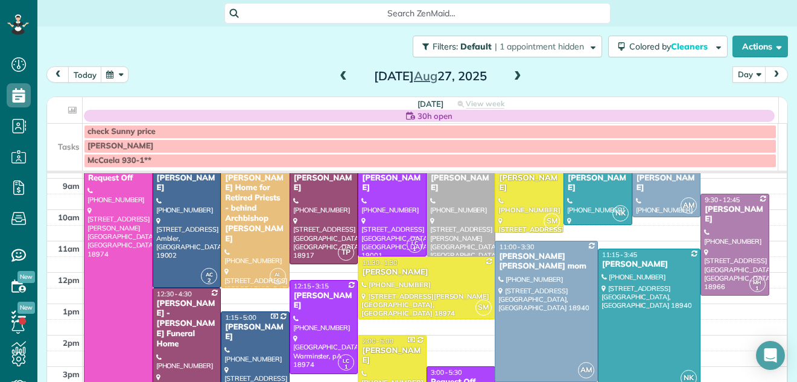
scroll to position [53, 0]
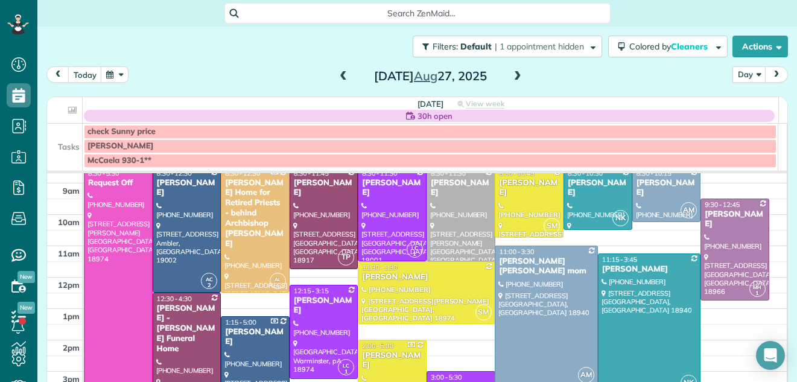
click at [244, 340] on div at bounding box center [255, 375] width 68 height 116
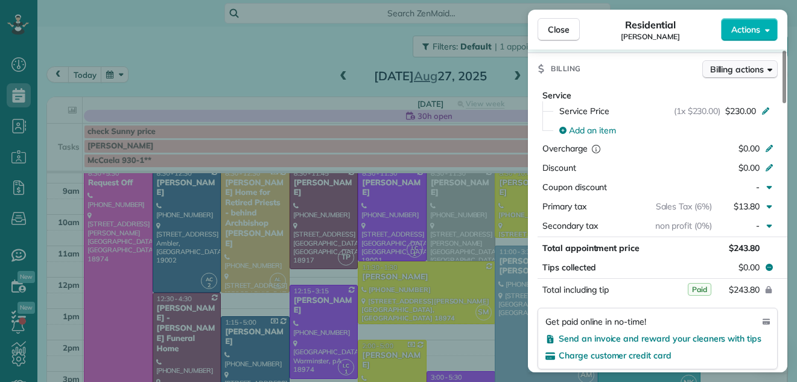
drag, startPoint x: 783, startPoint y: 83, endPoint x: 764, endPoint y: 159, distance: 77.9
click at [783, 103] on div at bounding box center [785, 77] width 4 height 53
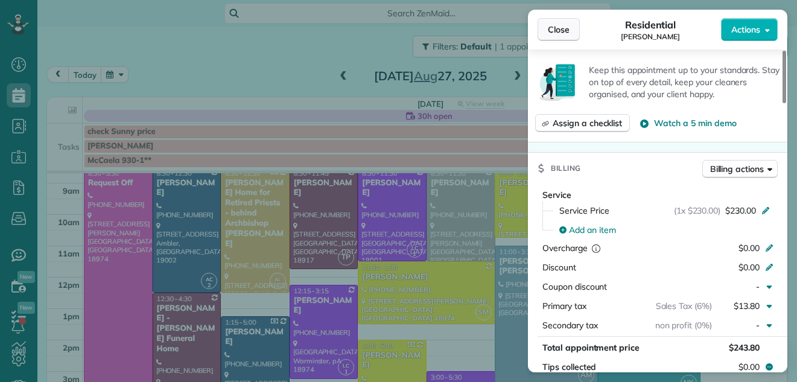
click at [561, 27] on span "Close" at bounding box center [559, 30] width 22 height 12
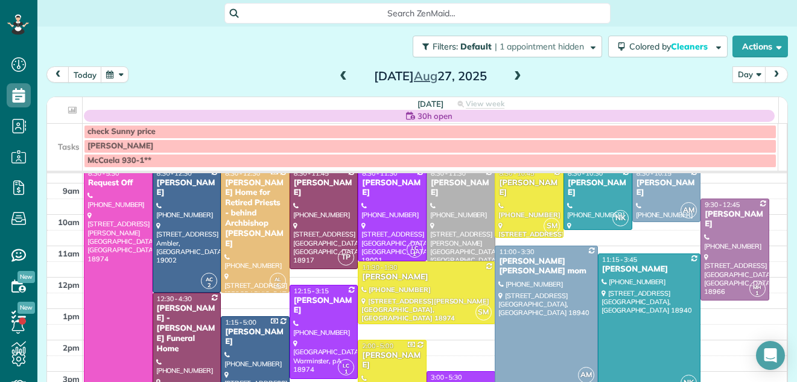
click at [511, 77] on span at bounding box center [517, 76] width 13 height 11
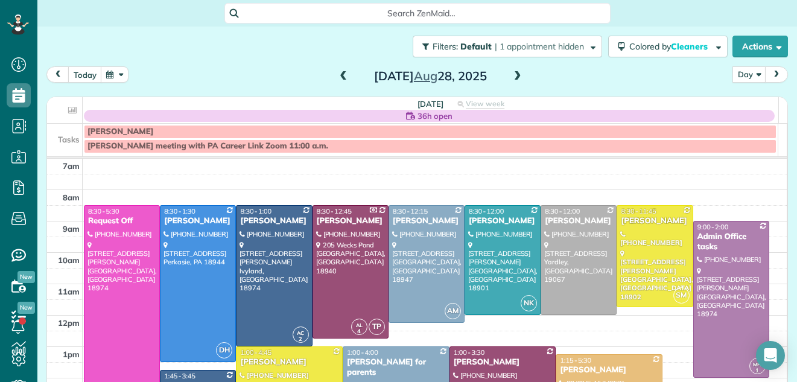
click at [511, 77] on span at bounding box center [517, 76] width 13 height 11
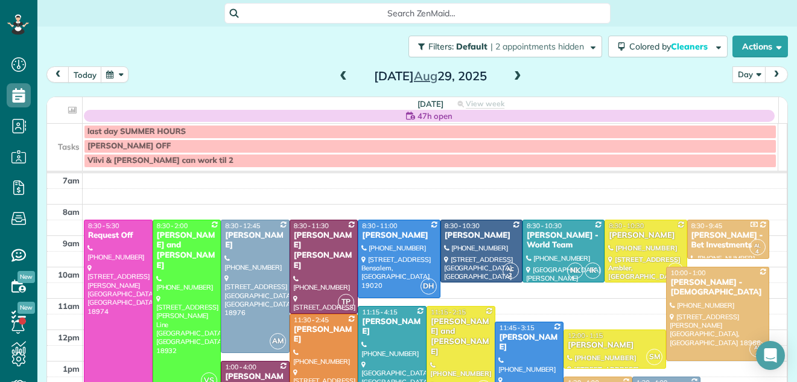
click at [271, 142] on div "LISA OFF" at bounding box center [431, 146] width 686 height 10
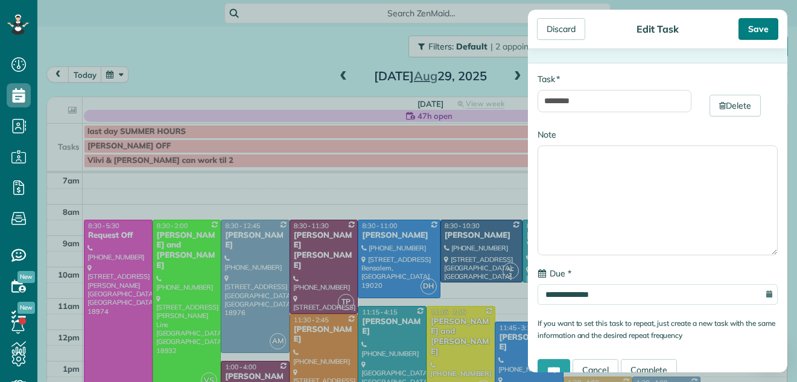
click at [766, 22] on div "Save" at bounding box center [759, 29] width 40 height 22
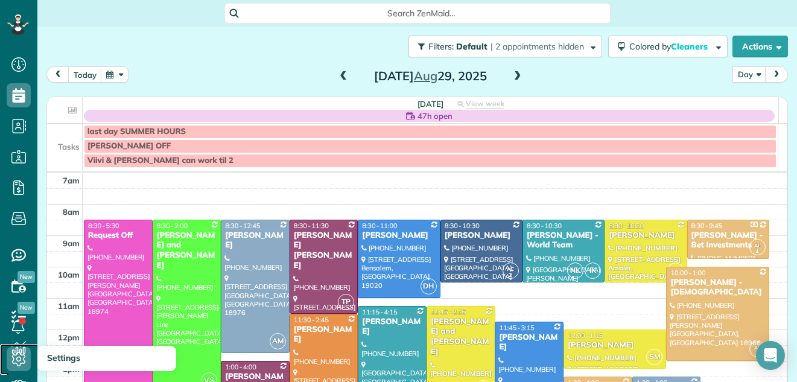
click at [18, 357] on use at bounding box center [19, 359] width 14 height 14
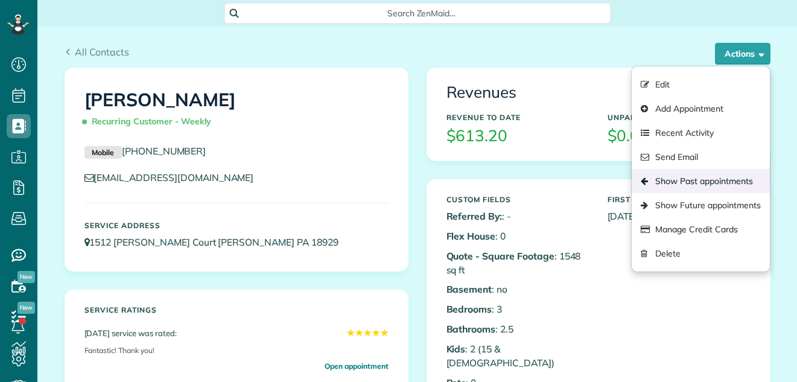
scroll to position [5, 5]
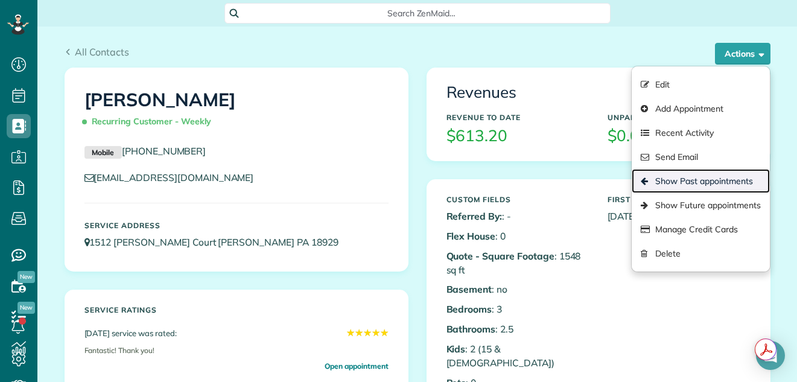
click at [678, 180] on link "Show Past appointments" at bounding box center [701, 181] width 138 height 24
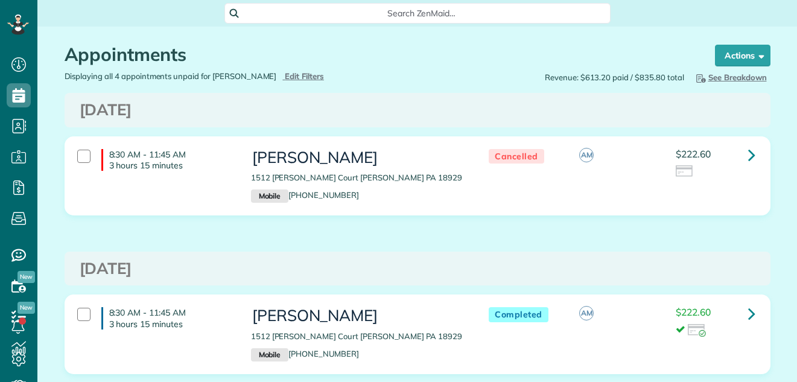
scroll to position [5, 5]
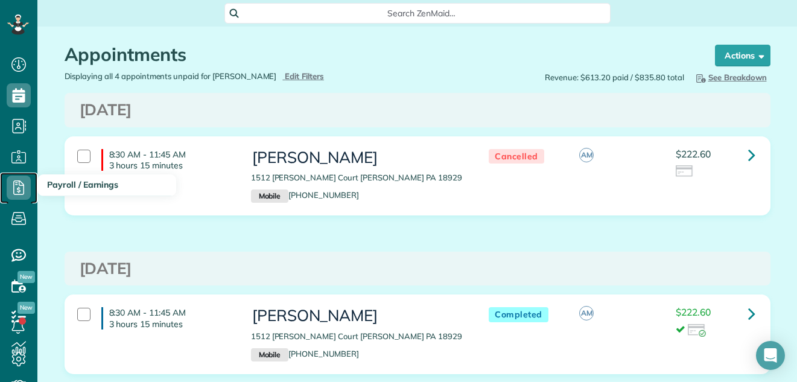
click at [20, 186] on icon at bounding box center [19, 188] width 24 height 24
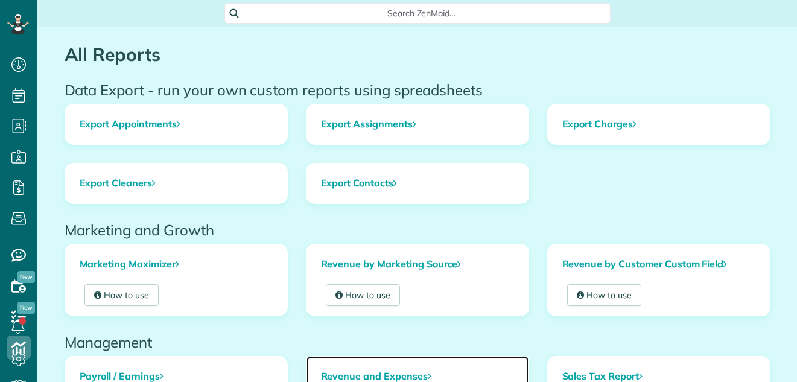
scroll to position [5, 5]
click at [330, 375] on link "Revenue and Expenses" at bounding box center [418, 377] width 222 height 40
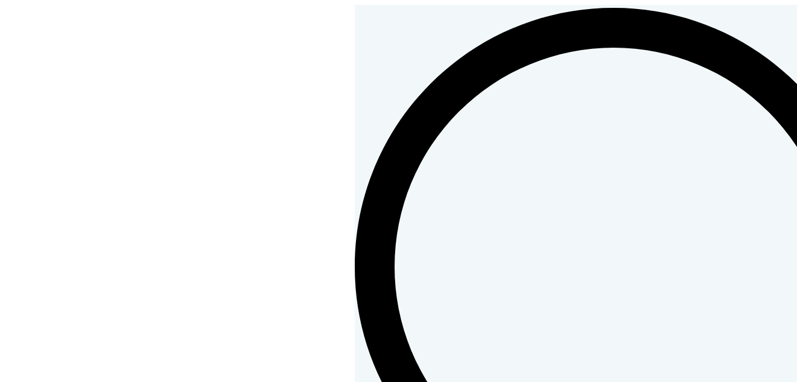
scroll to position [5, 5]
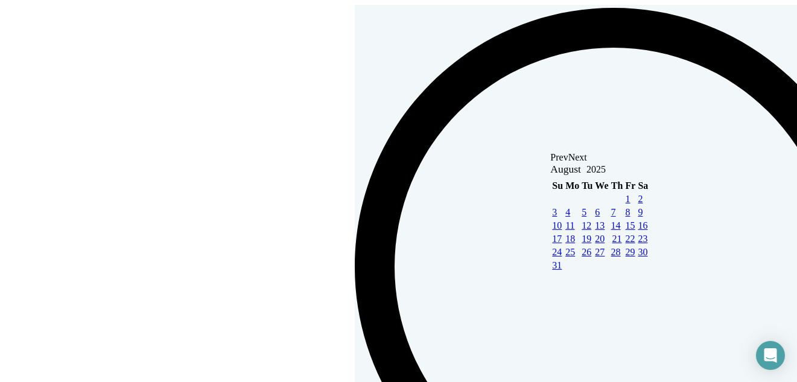
click at [575, 257] on link "25" at bounding box center [570, 250] width 10 height 13
type input "**********"
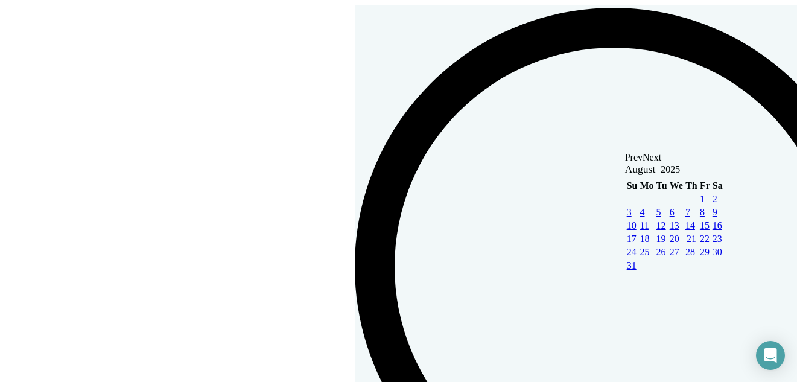
click at [710, 257] on link "29" at bounding box center [705, 250] width 10 height 13
type input "**********"
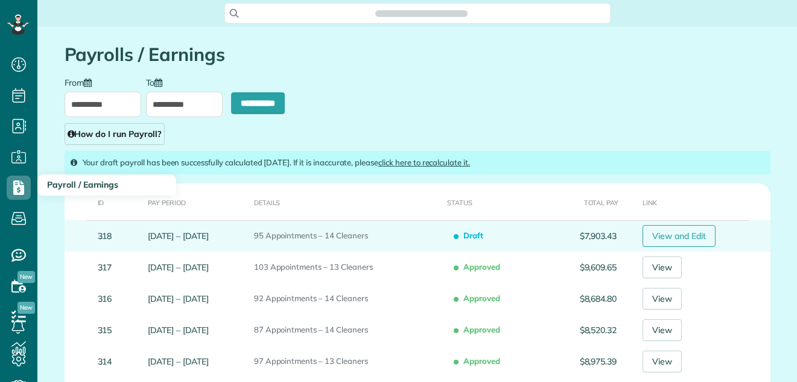
click at [698, 233] on link "View and Edit" at bounding box center [679, 236] width 73 height 22
type input "**********"
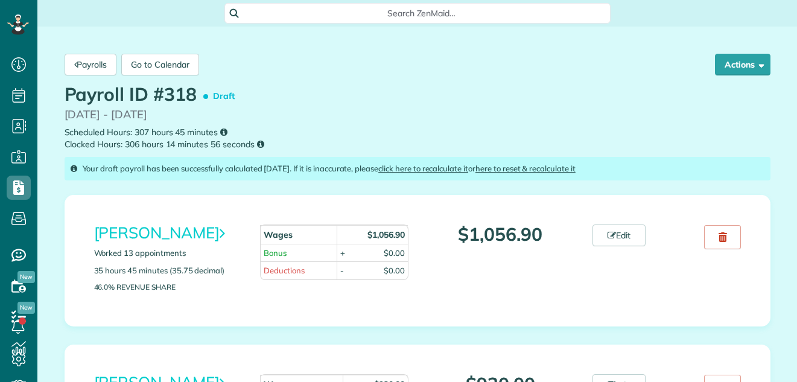
scroll to position [5, 5]
click at [94, 62] on link "Payrolls" at bounding box center [91, 65] width 53 height 22
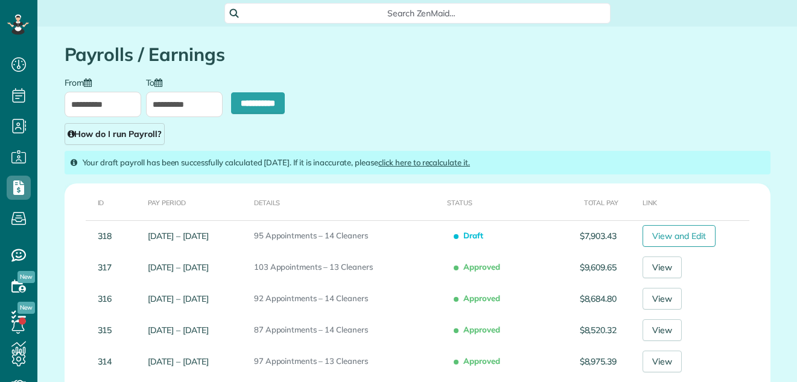
scroll to position [5, 5]
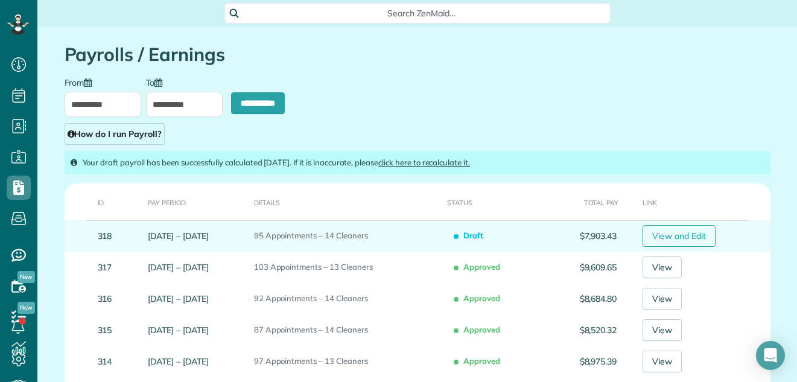
click at [698, 233] on link "View and Edit" at bounding box center [679, 236] width 73 height 22
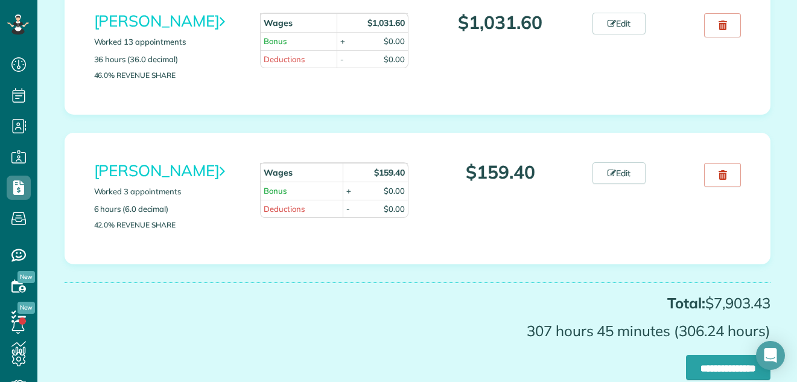
scroll to position [2083, 0]
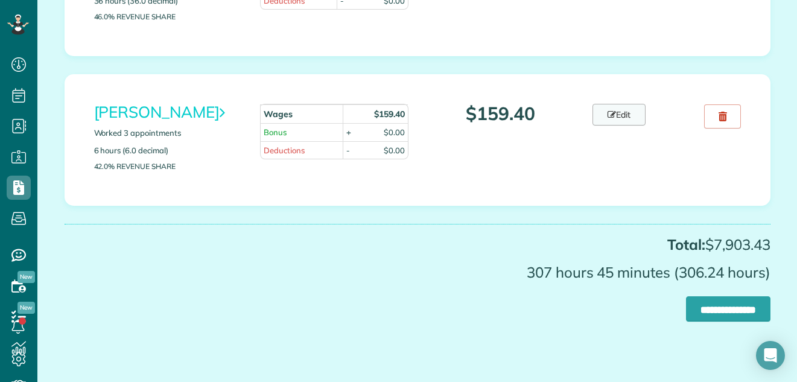
click at [620, 126] on link "Edit" at bounding box center [619, 115] width 53 height 22
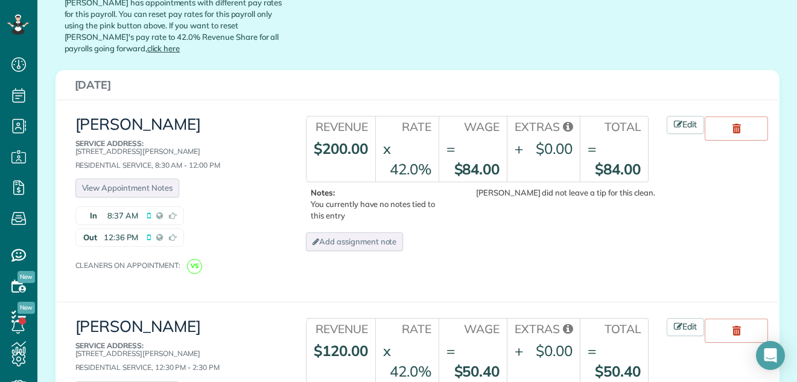
scroll to position [191, 0]
